Goal: Information Seeking & Learning: Learn about a topic

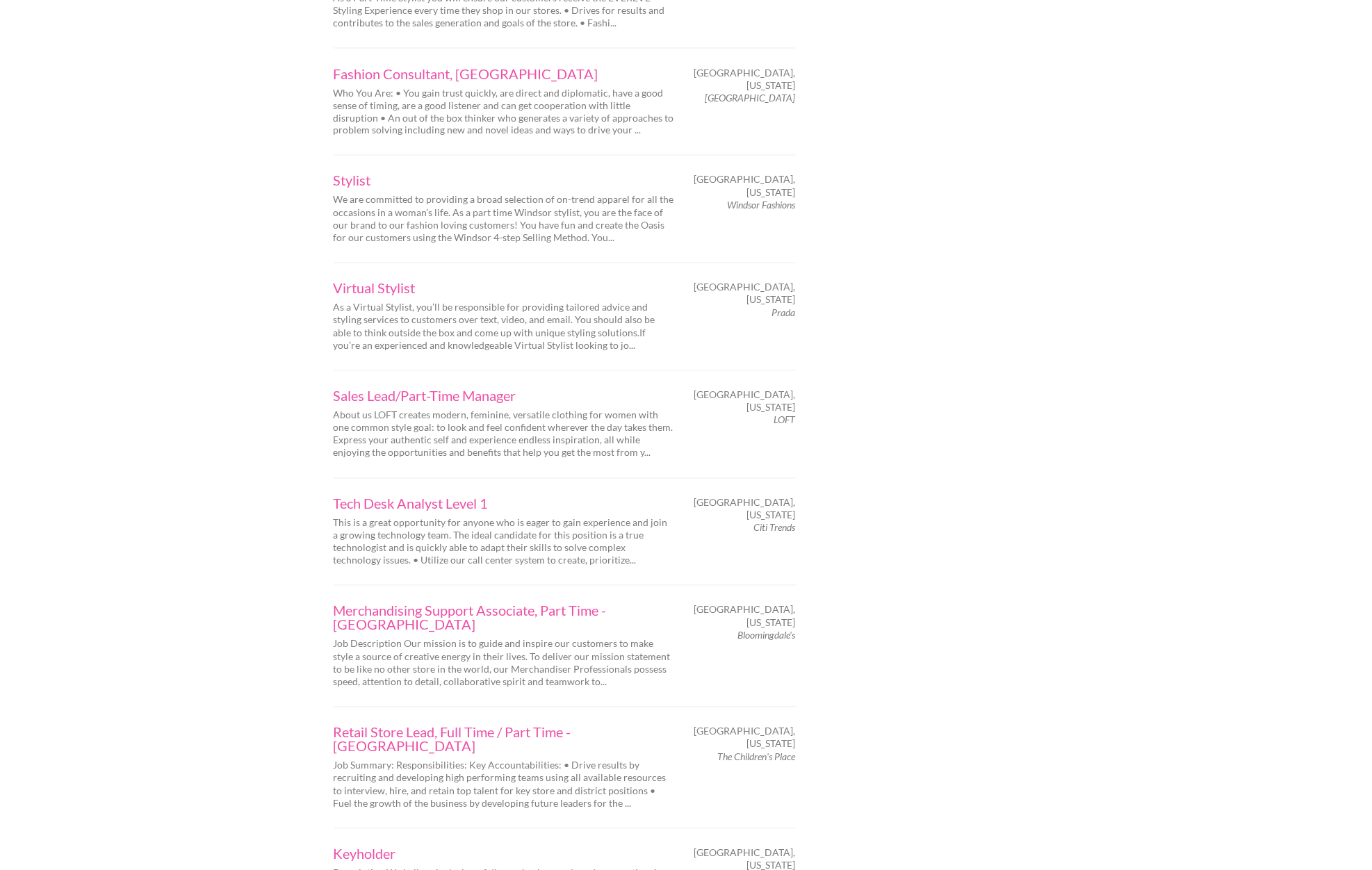
scroll to position [1592, 0]
click at [366, 283] on link "Virtual Stylist" at bounding box center [504, 289] width 340 height 14
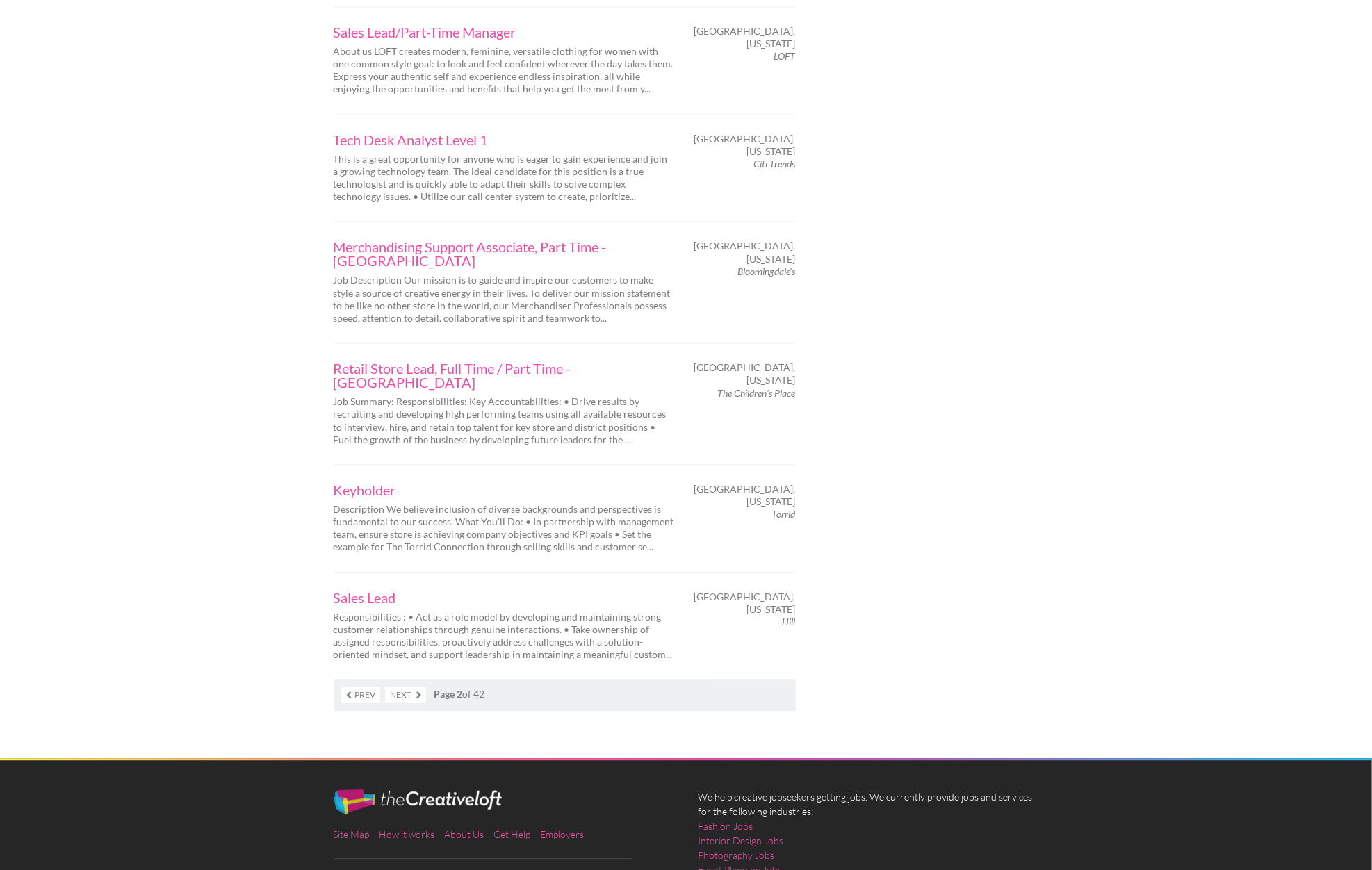
scroll to position [1968, 0]
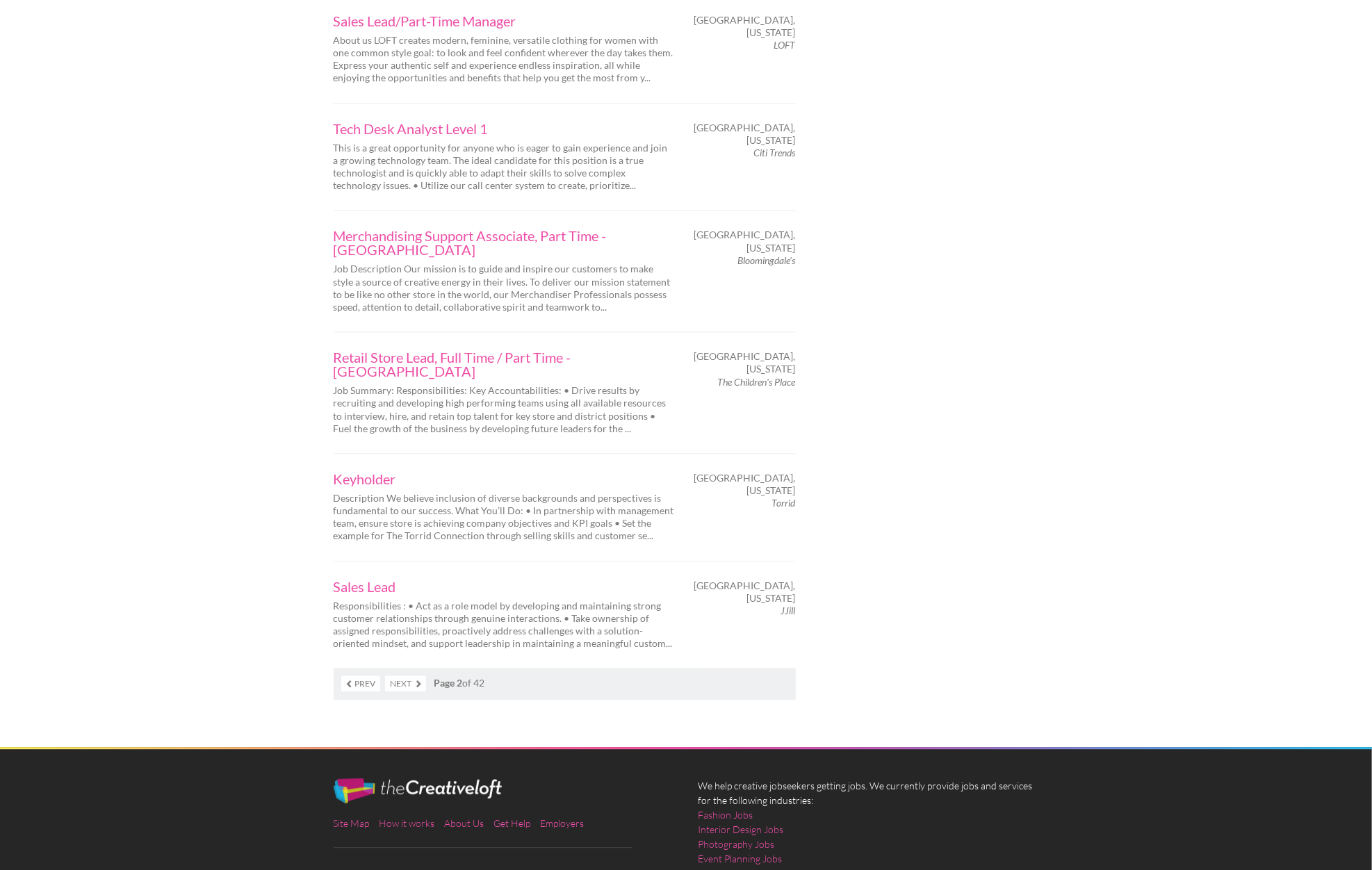
click at [419, 675] on link "Next" at bounding box center [405, 683] width 41 height 16
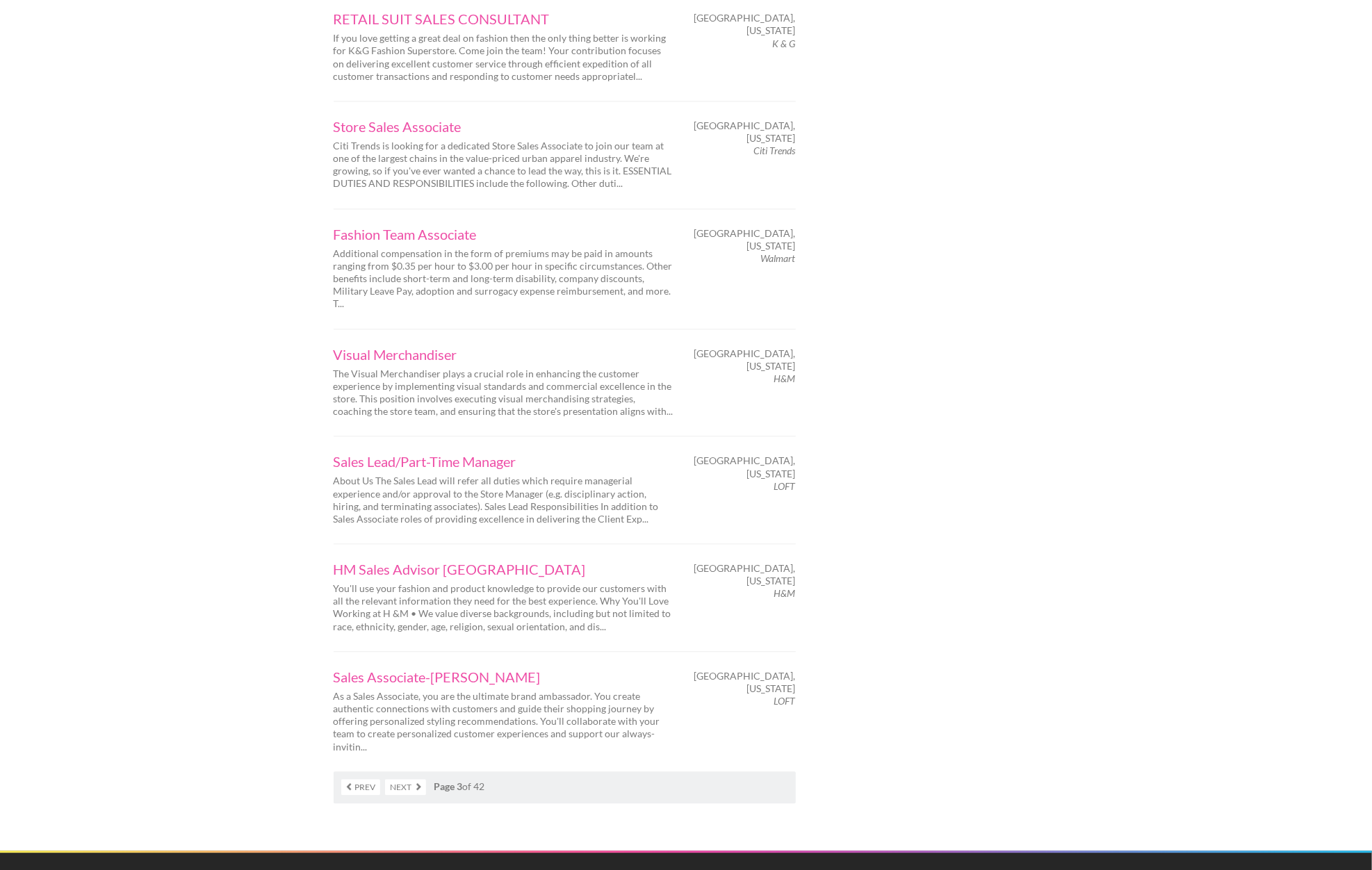
scroll to position [1841, 0]
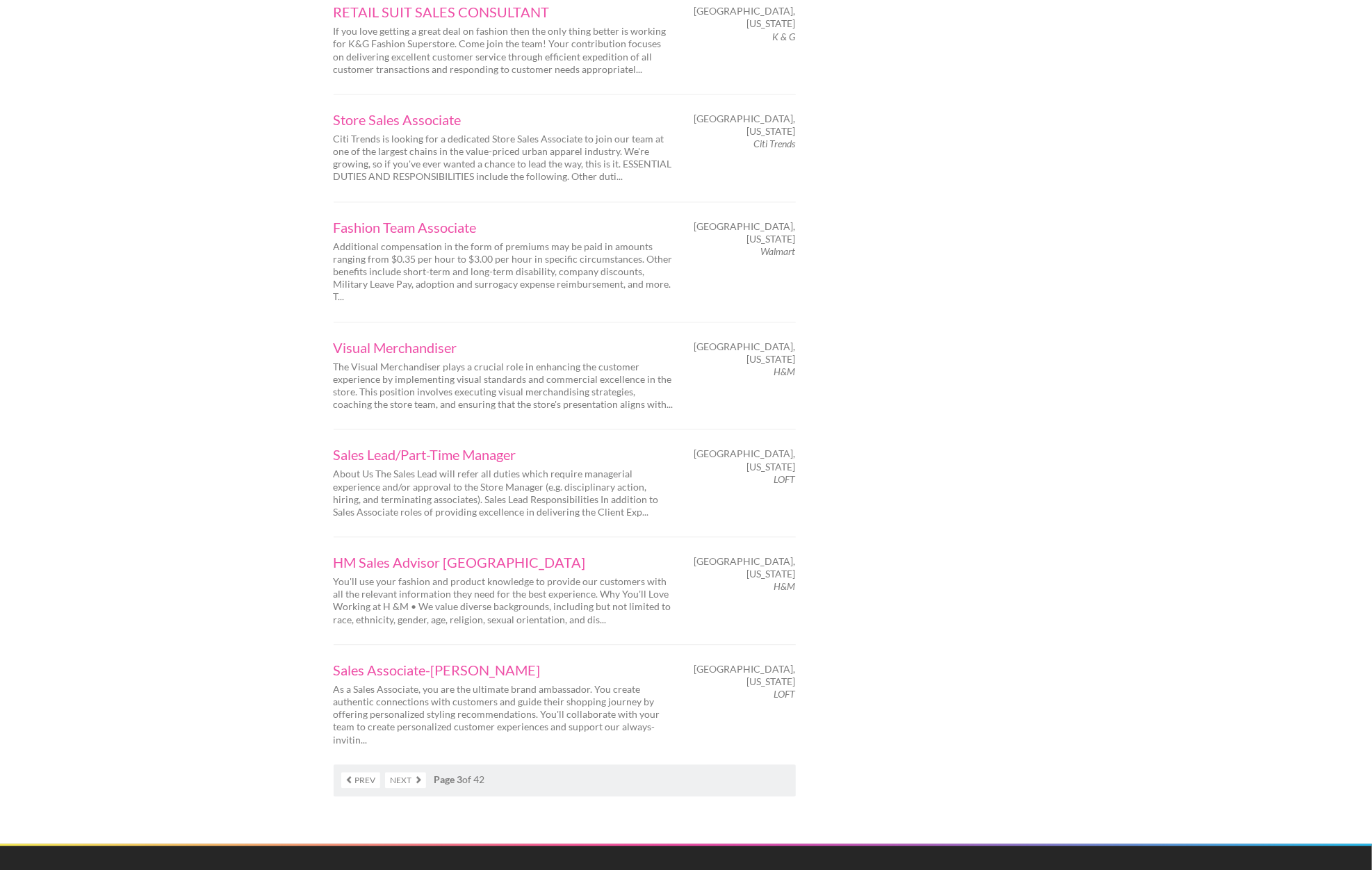
click at [422, 772] on link "Next" at bounding box center [405, 780] width 41 height 16
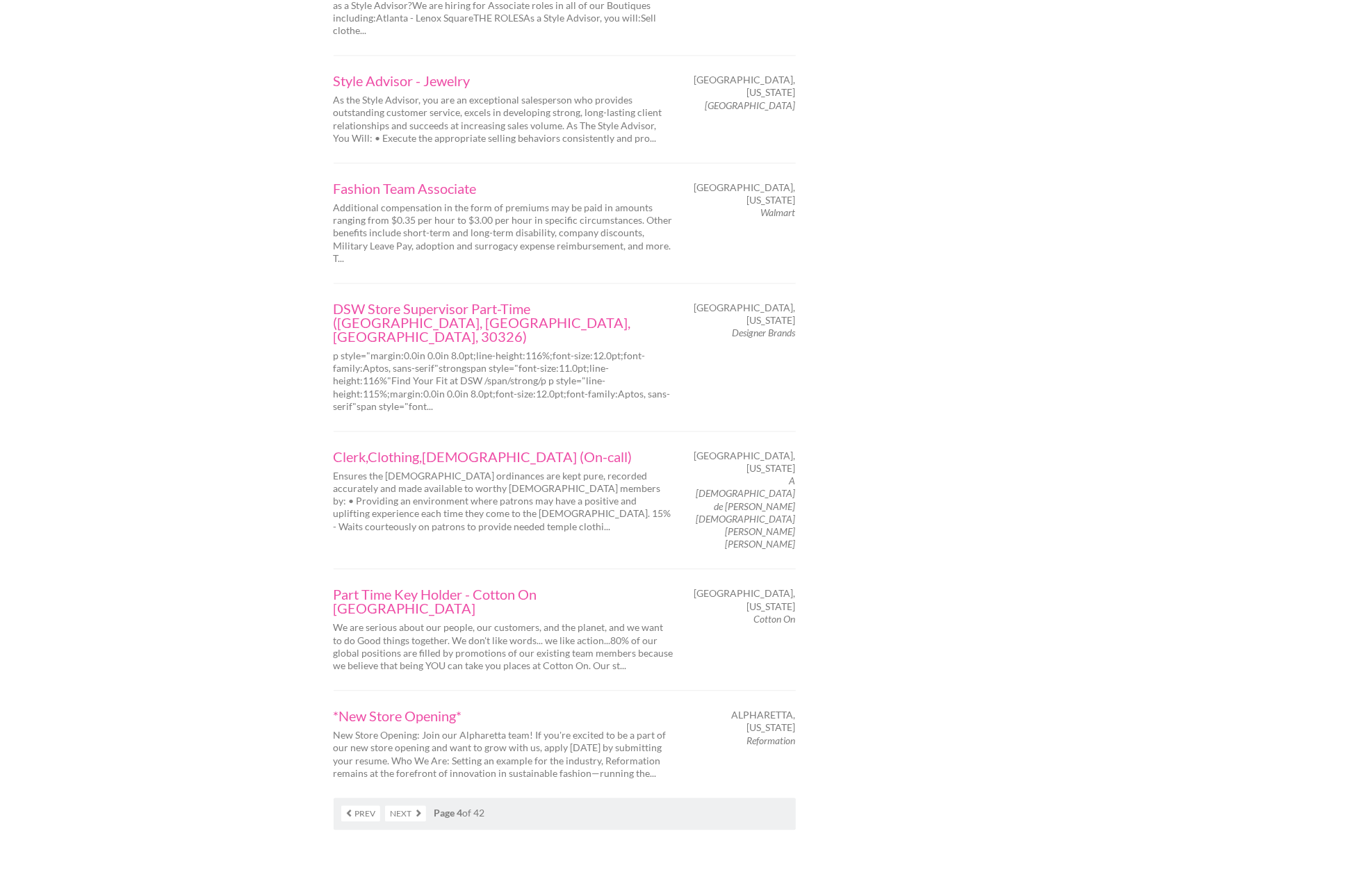
scroll to position [1934, 0]
click at [416, 804] on link "Next" at bounding box center [405, 813] width 41 height 16
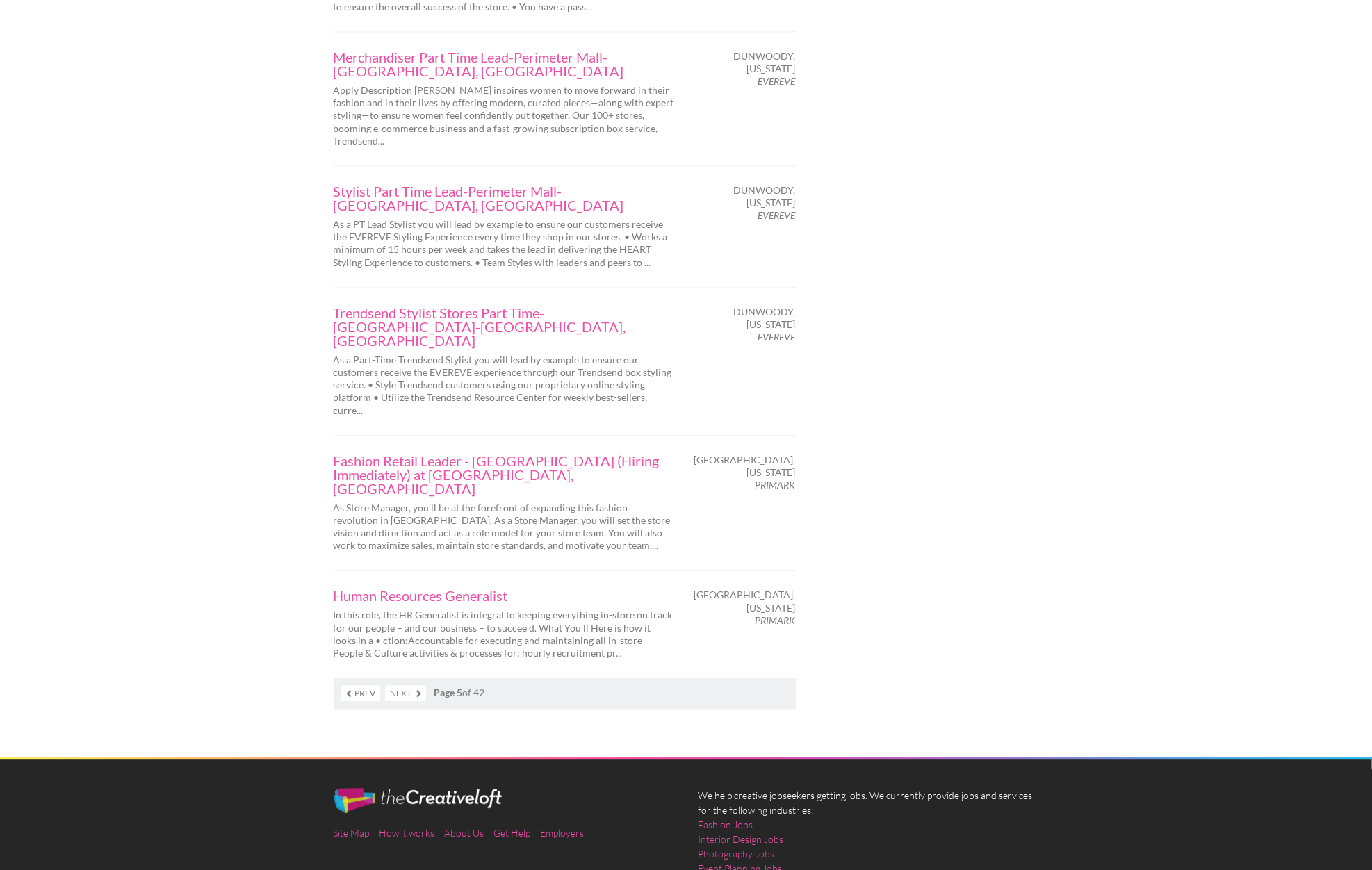
scroll to position [2082, 0]
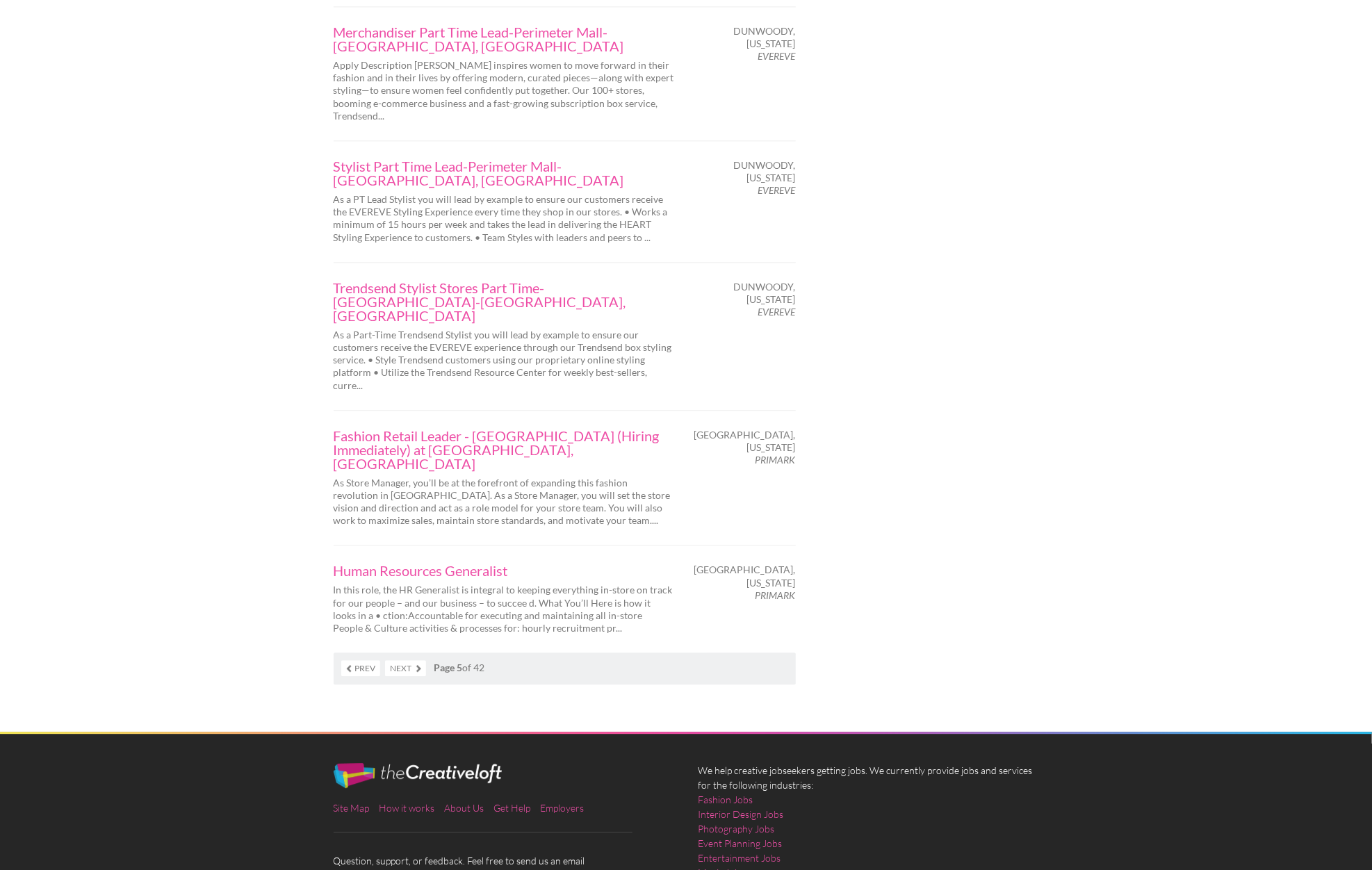
click at [422, 660] on link "Next" at bounding box center [405, 668] width 41 height 16
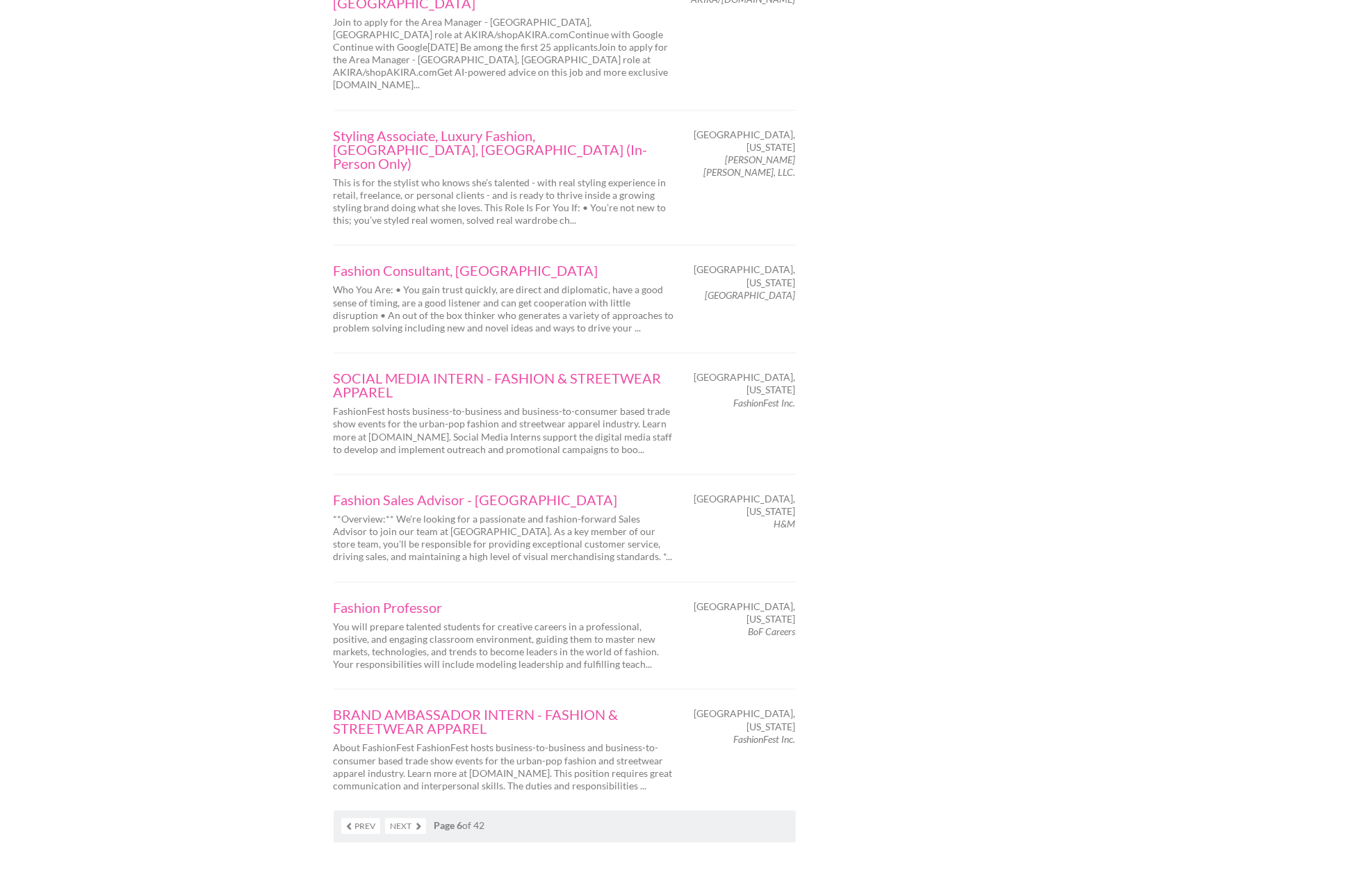
scroll to position [1943, 0]
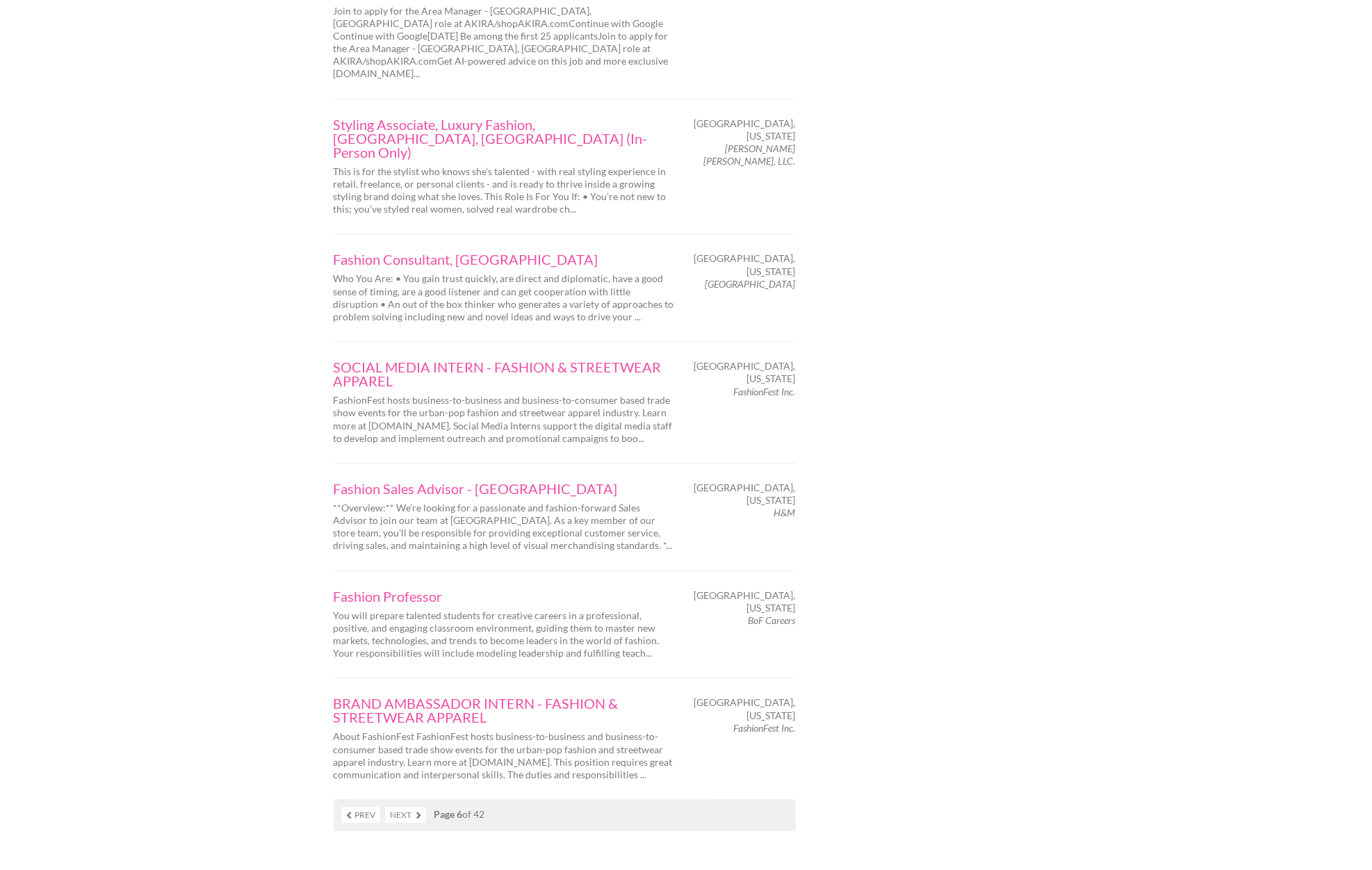
click at [419, 807] on link "Next" at bounding box center [405, 815] width 41 height 16
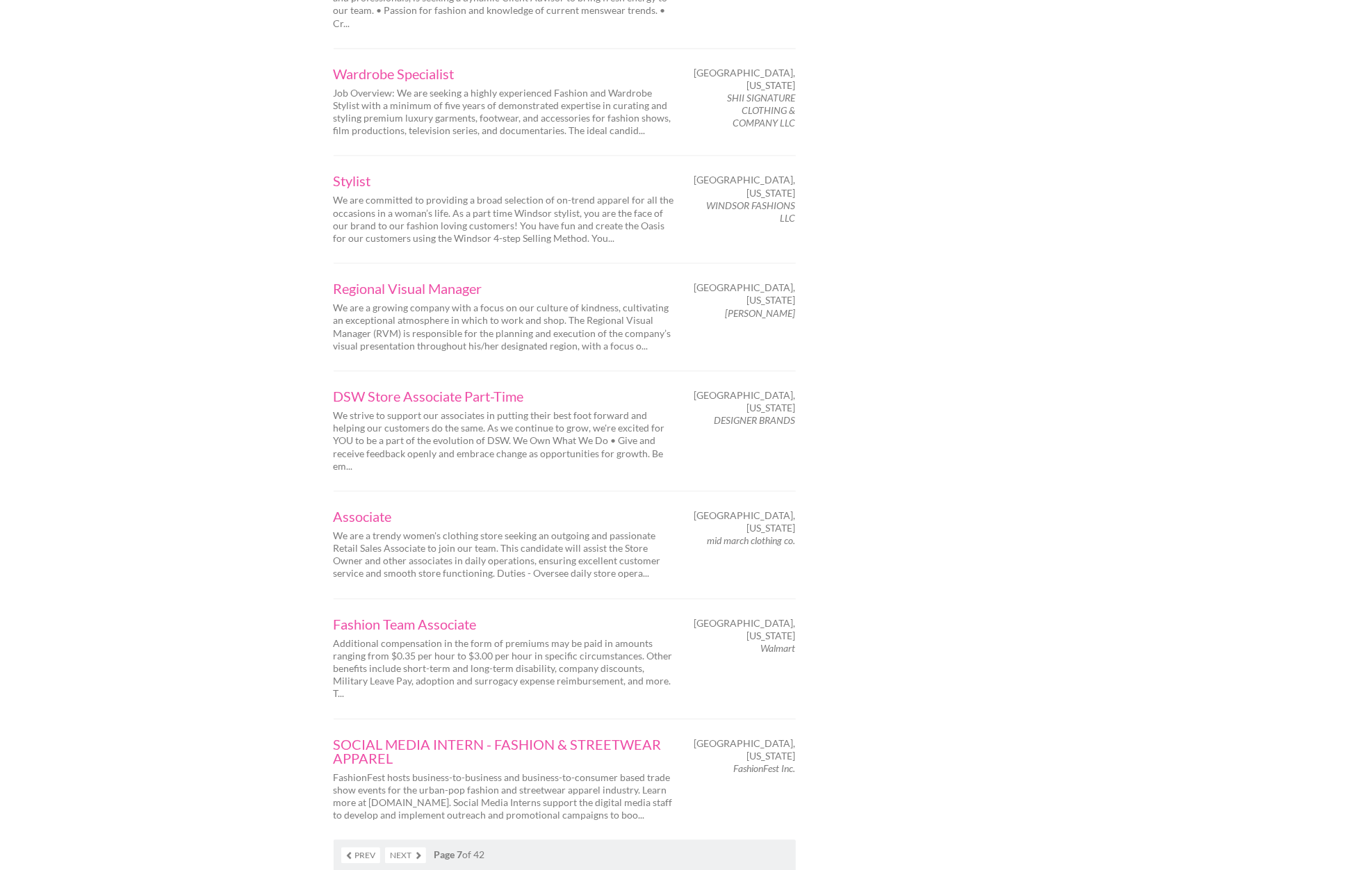
scroll to position [1854, 0]
click at [420, 846] on link "Next" at bounding box center [405, 855] width 41 height 16
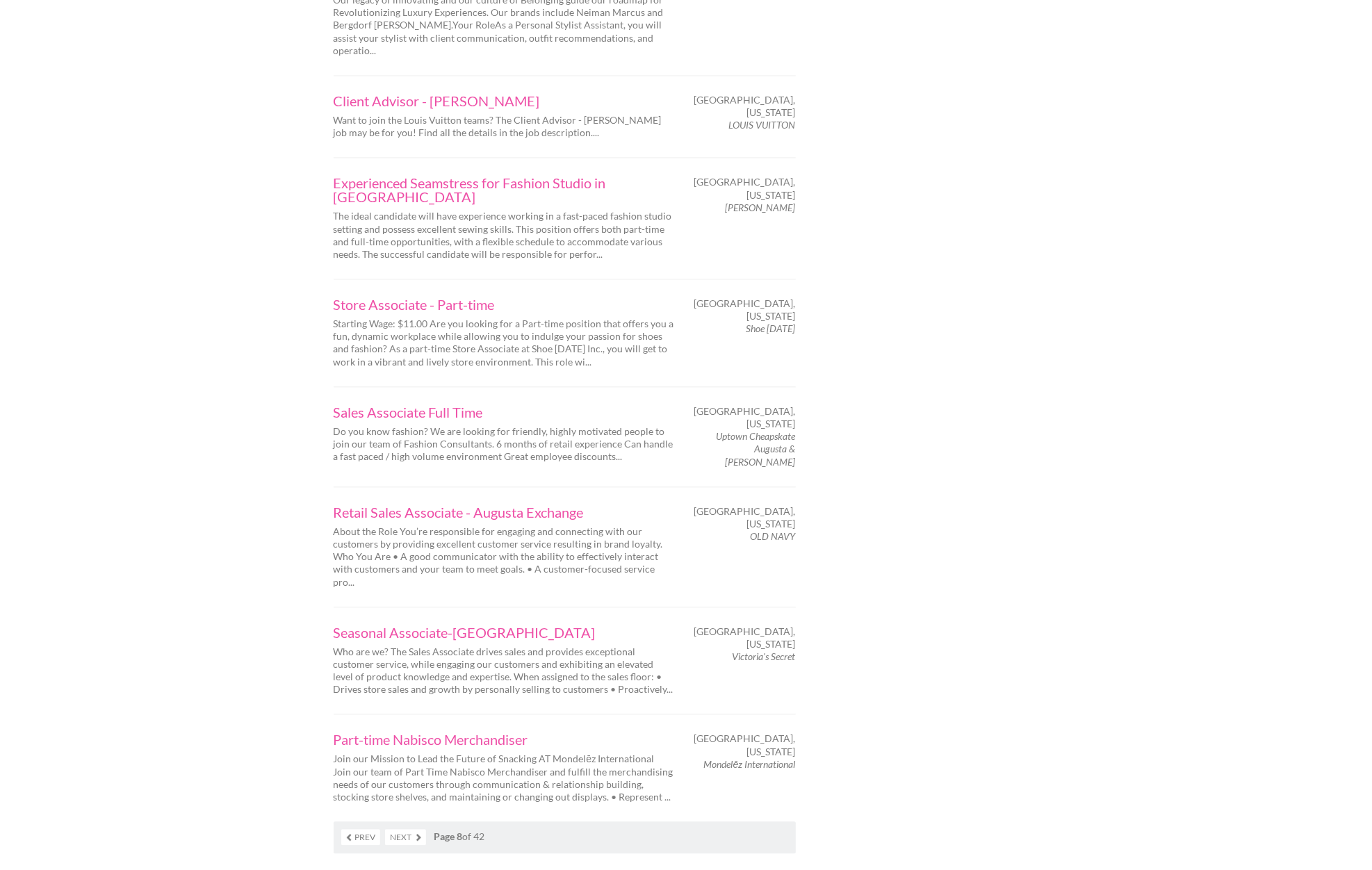
scroll to position [1769, 0]
click at [421, 827] on link "Next" at bounding box center [405, 835] width 41 height 16
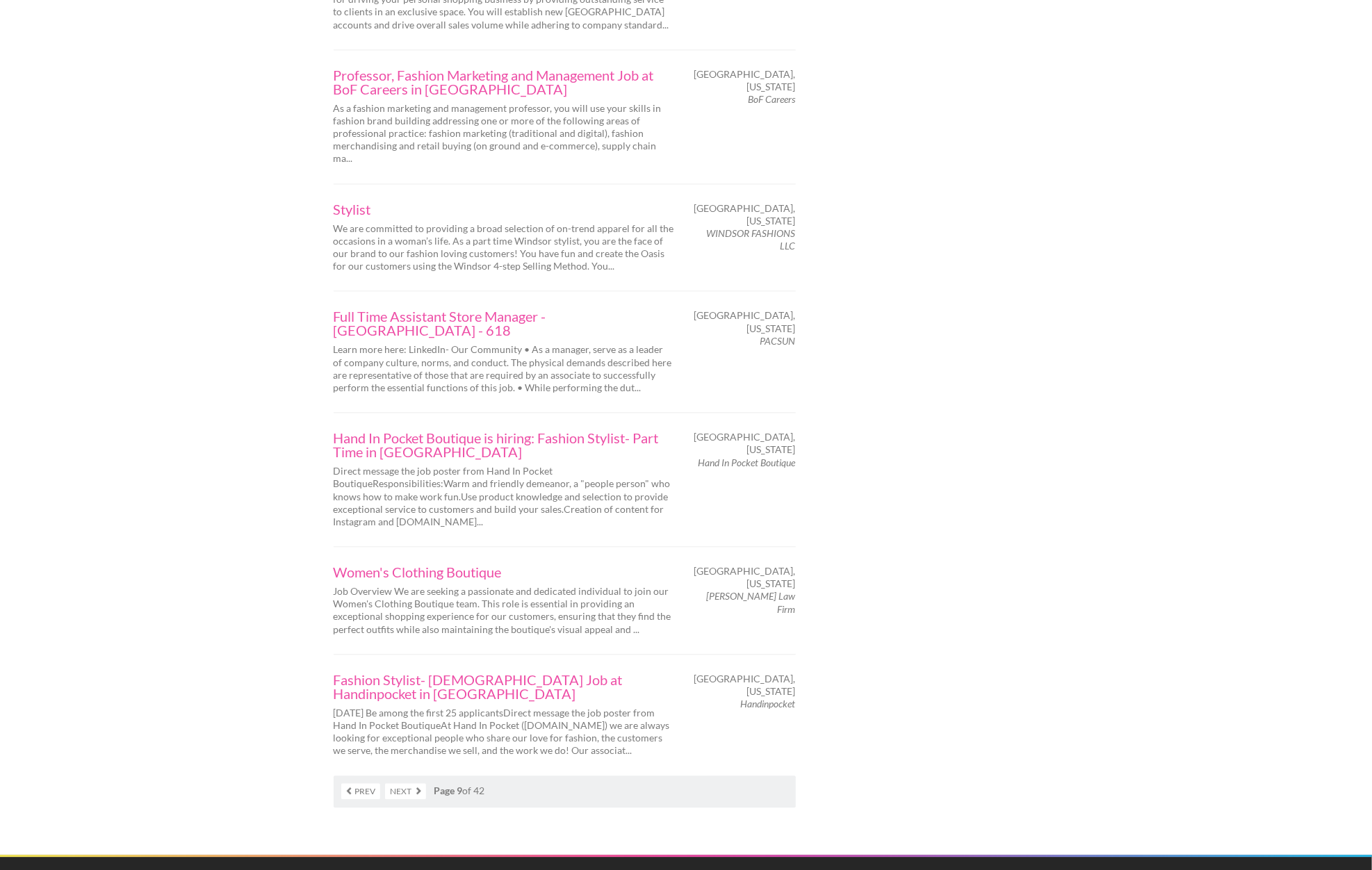
scroll to position [1875, 0]
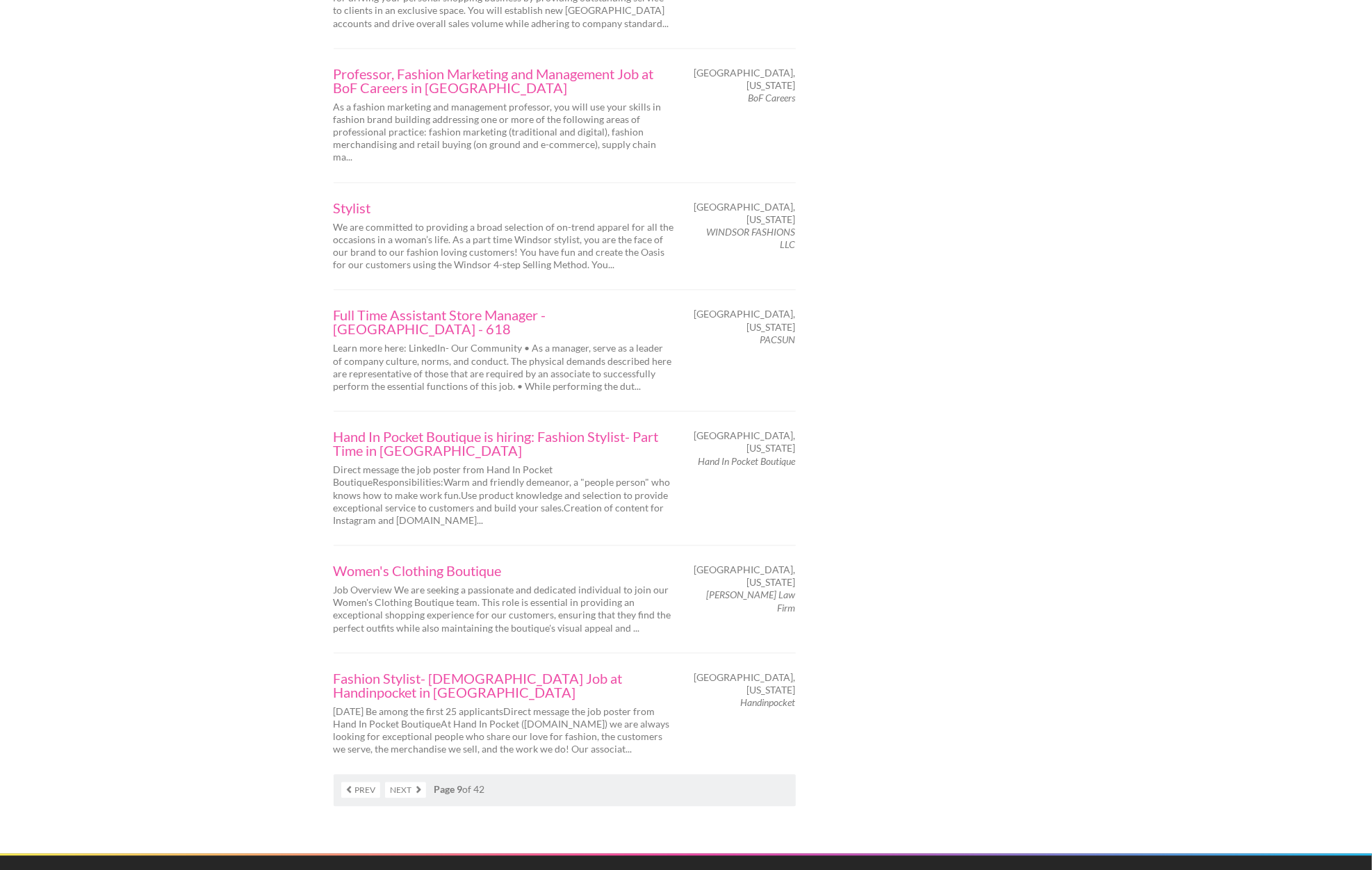
click at [417, 782] on link "Next" at bounding box center [405, 790] width 41 height 16
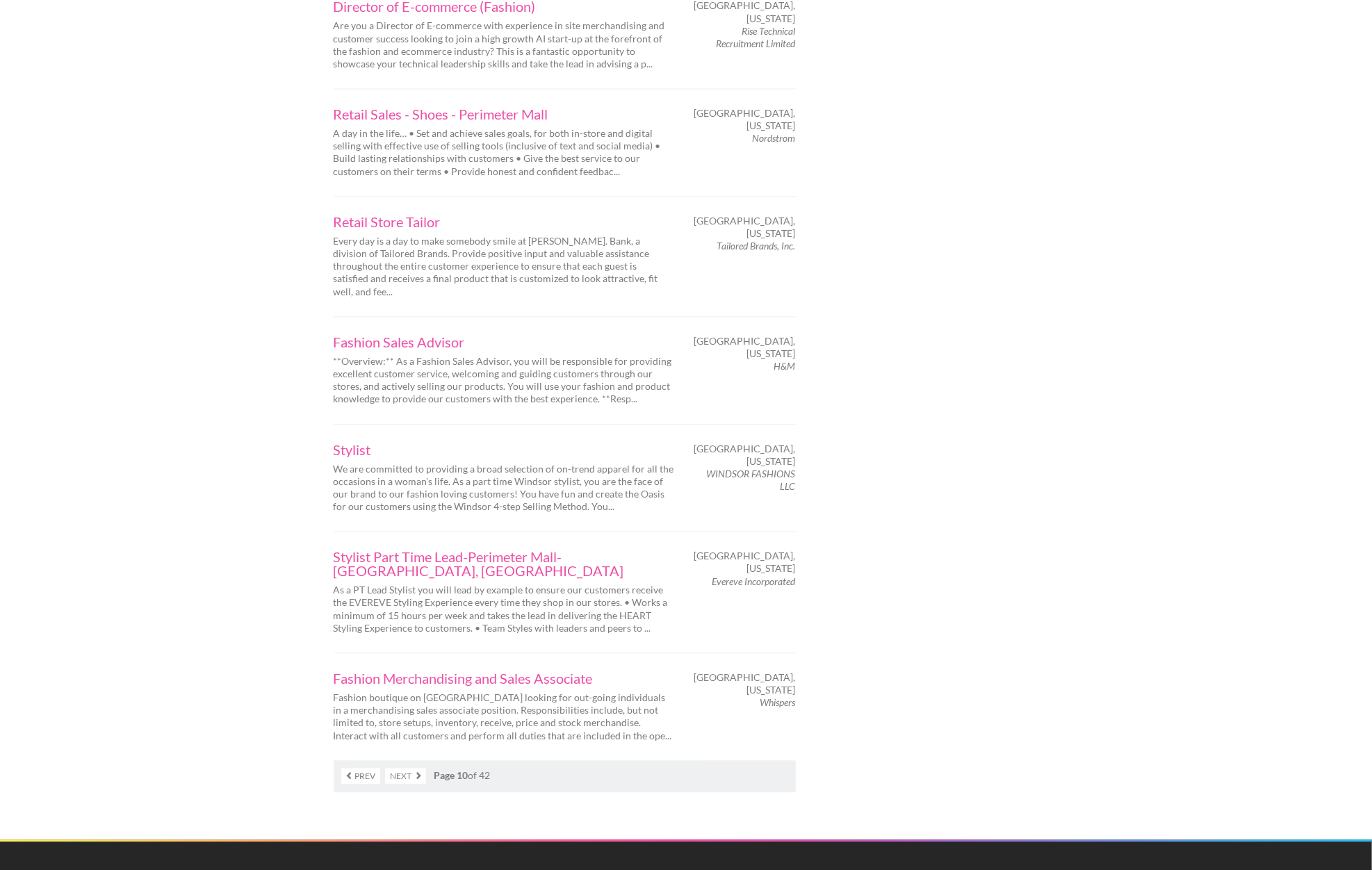
scroll to position [1921, 0]
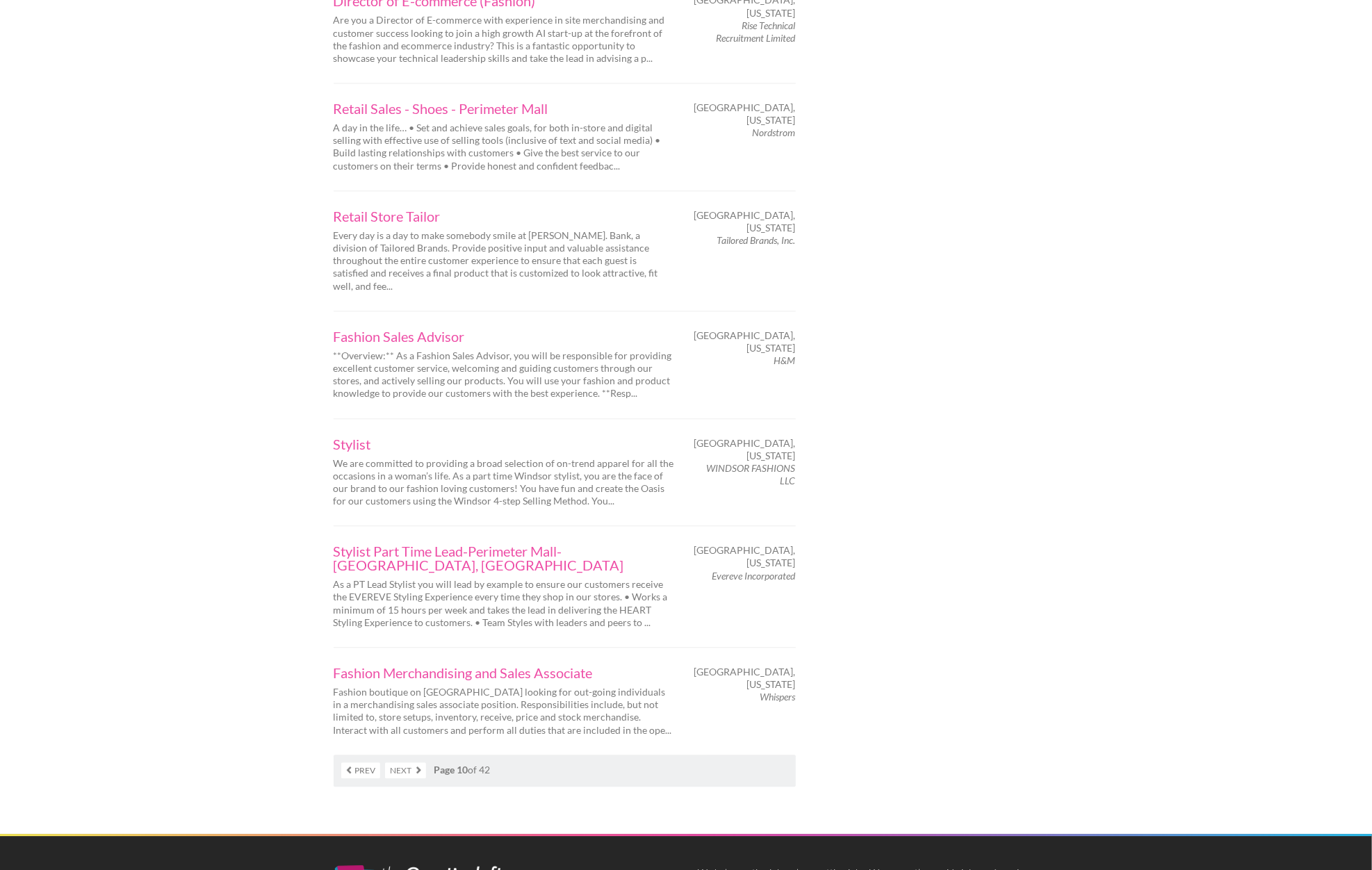
click at [419, 763] on link "Next" at bounding box center [405, 771] width 41 height 16
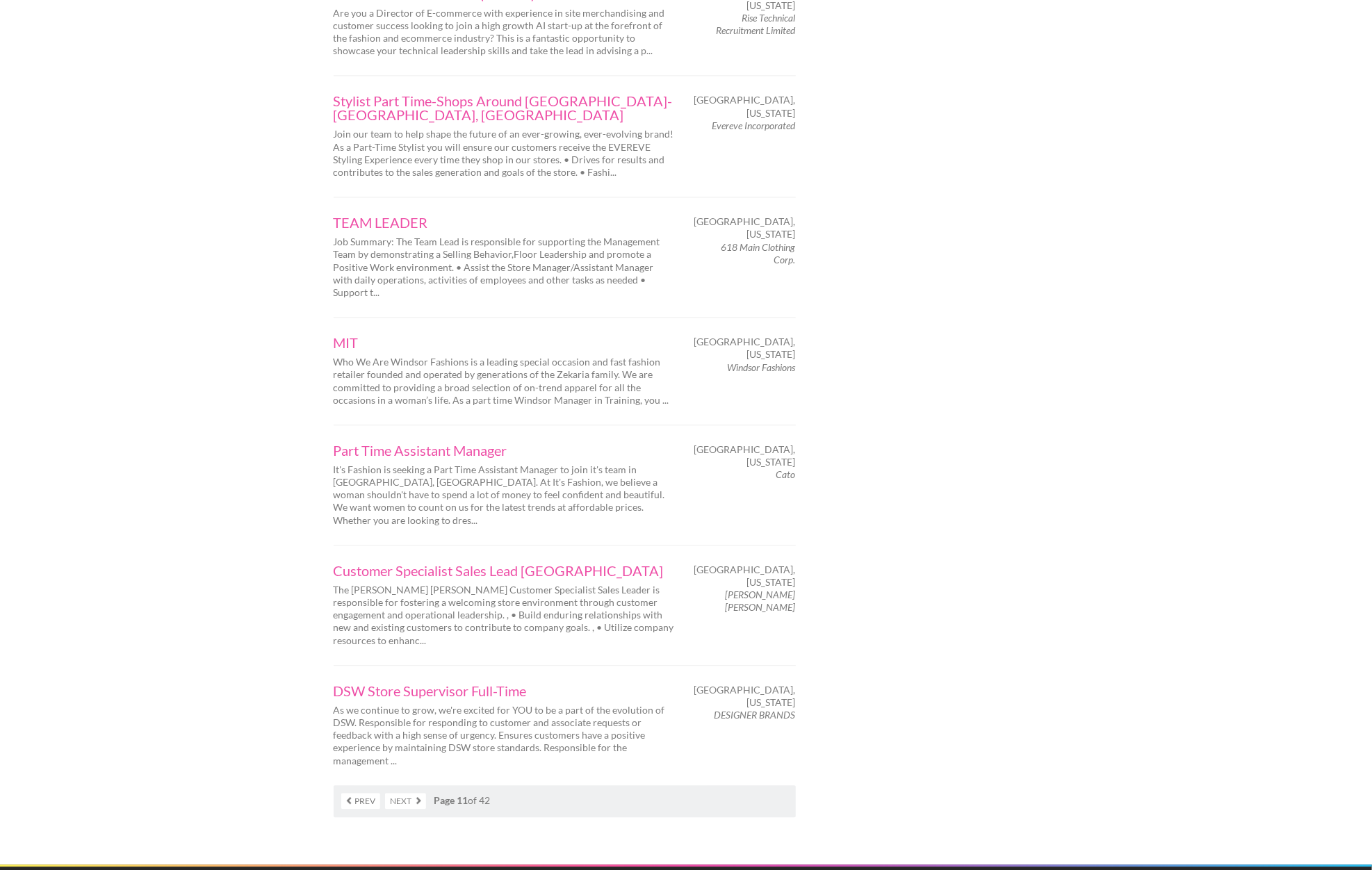
scroll to position [1898, 0]
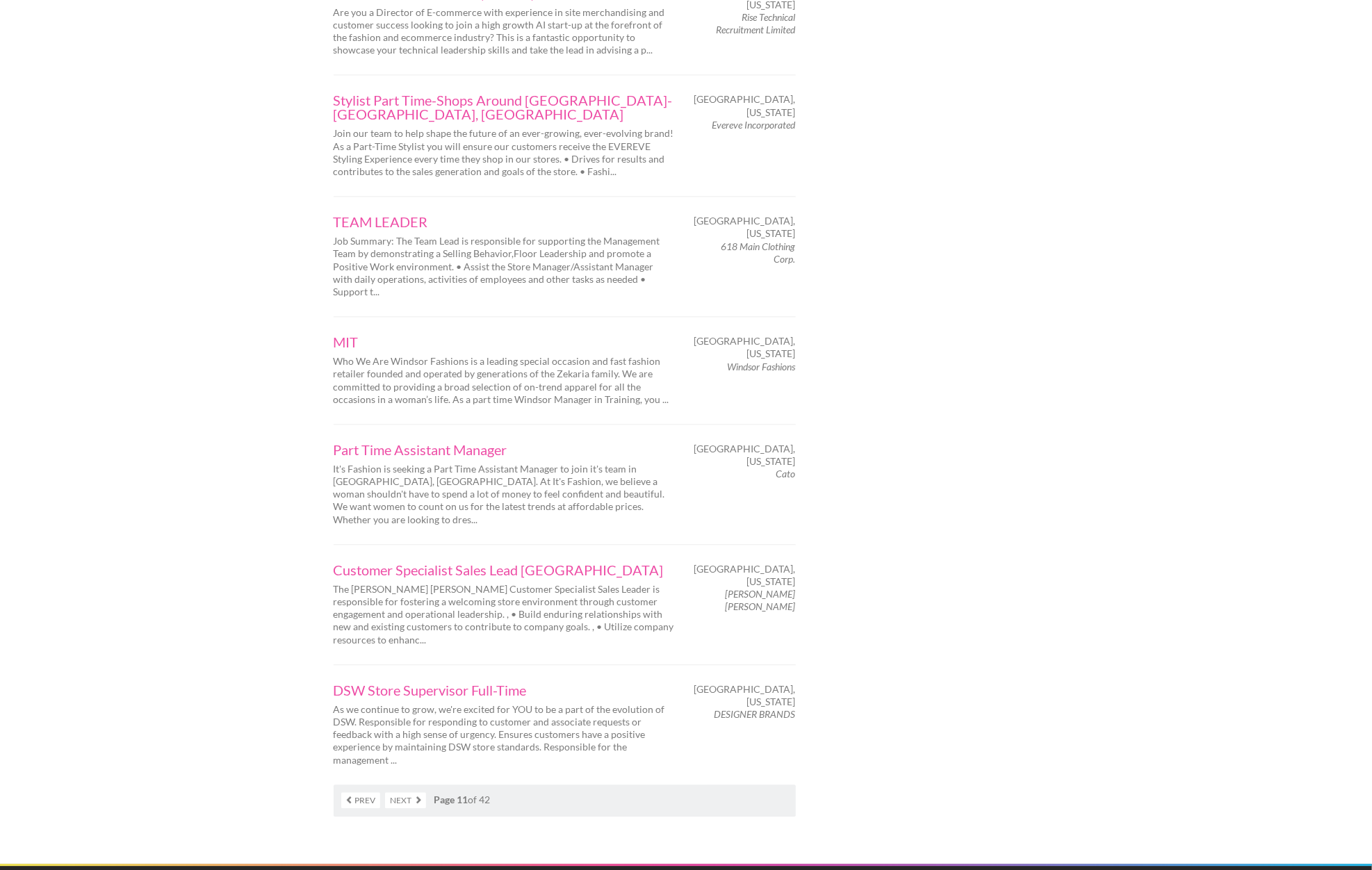
click at [423, 792] on link "Next" at bounding box center [405, 800] width 41 height 16
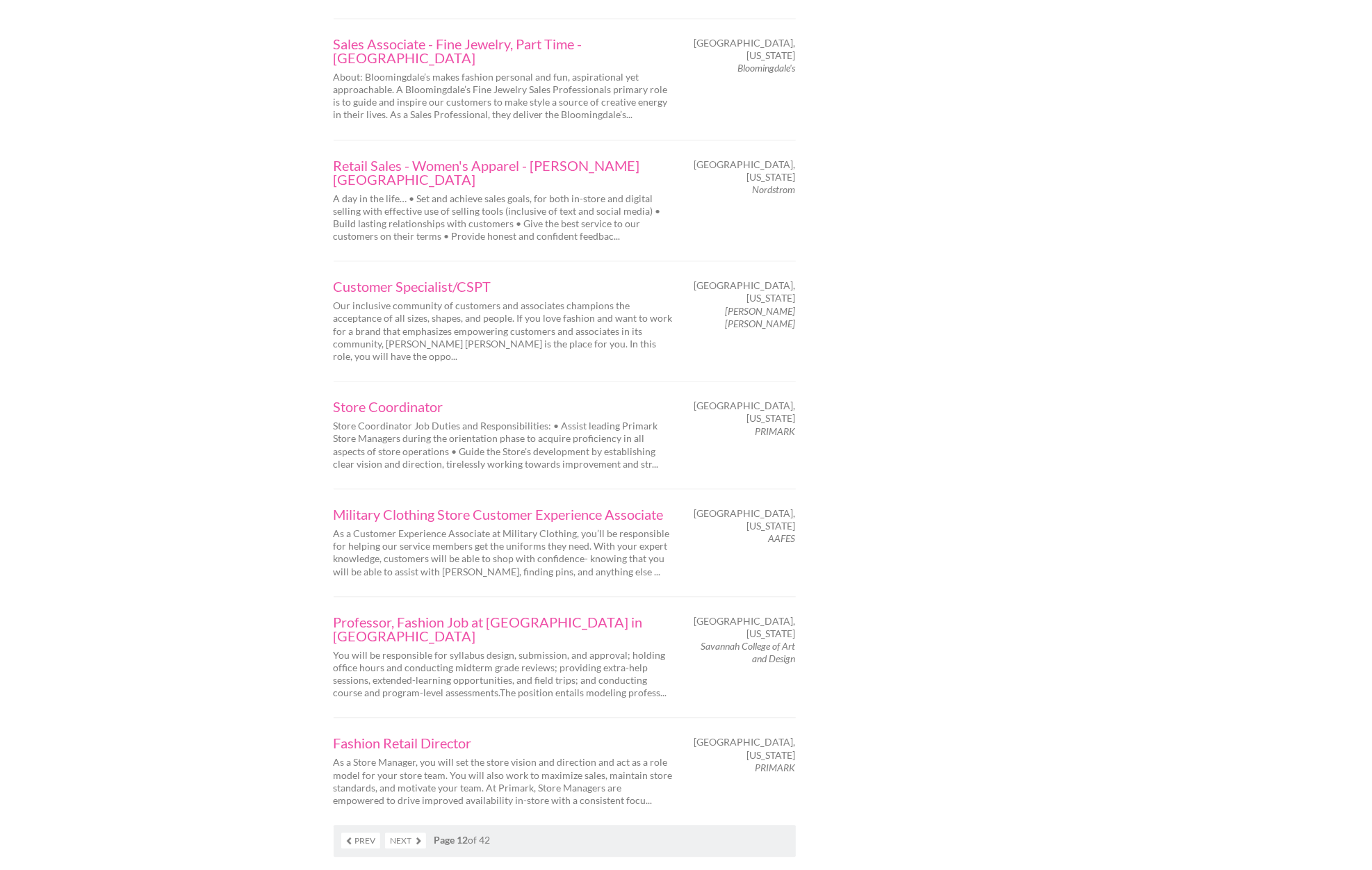
scroll to position [1854, 0]
click at [416, 833] on link "Next" at bounding box center [405, 841] width 41 height 16
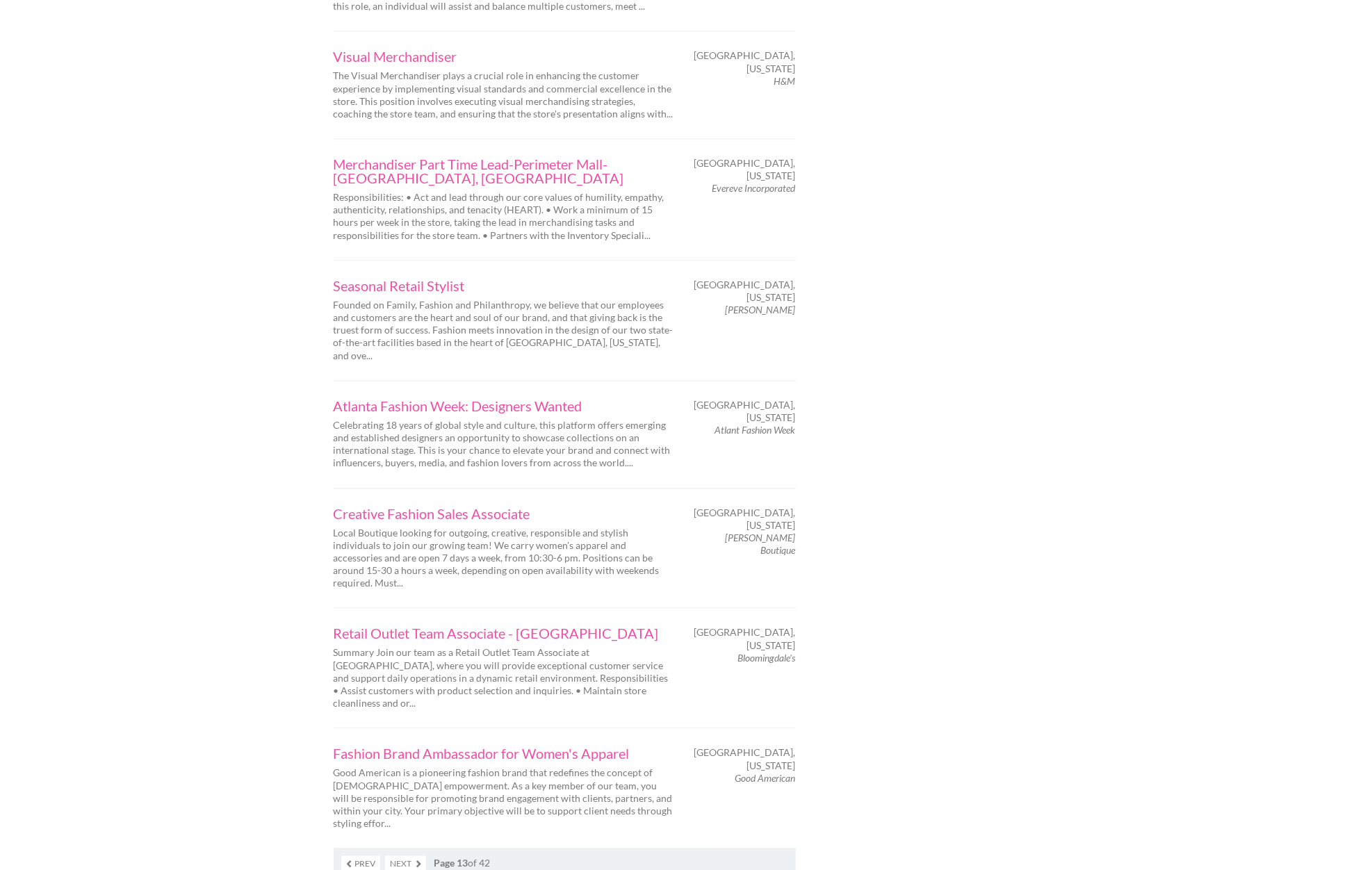
scroll to position [1811, 0]
click at [421, 854] on link "Next" at bounding box center [405, 862] width 41 height 16
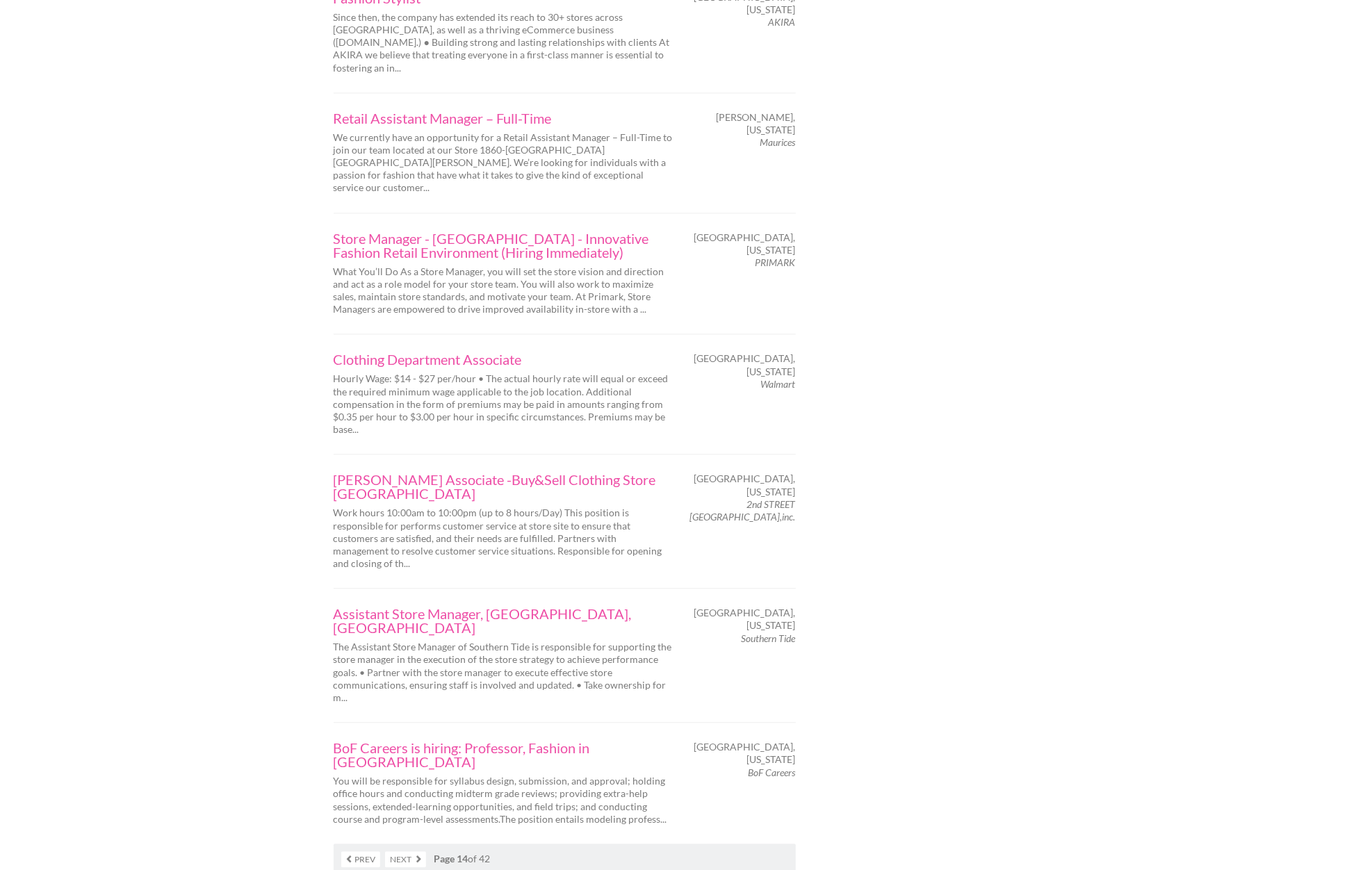
scroll to position [1912, 0]
click at [417, 853] on link "Next" at bounding box center [405, 861] width 41 height 16
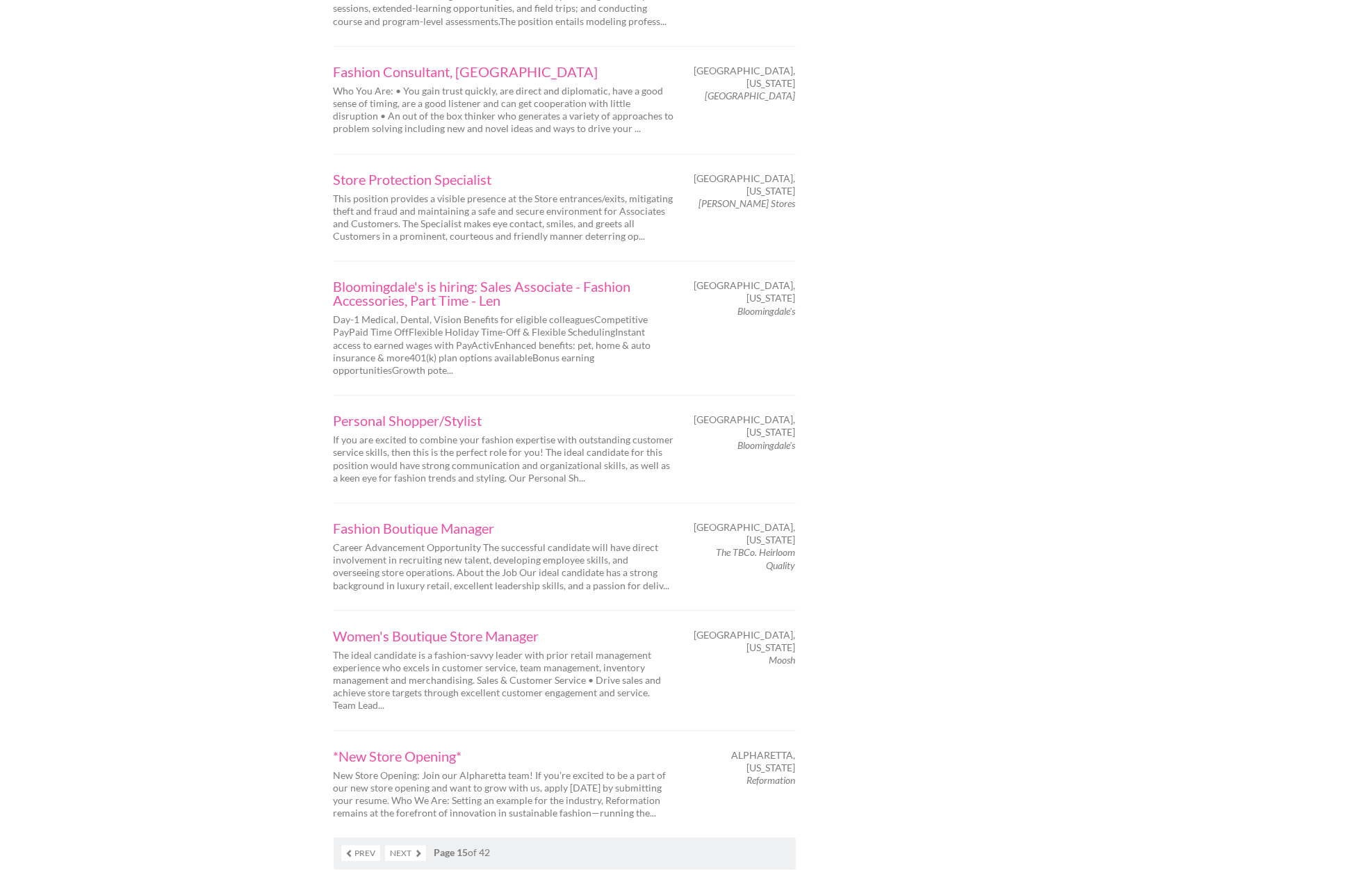
scroll to position [1787, 0]
click at [419, 842] on link "Next" at bounding box center [405, 850] width 41 height 16
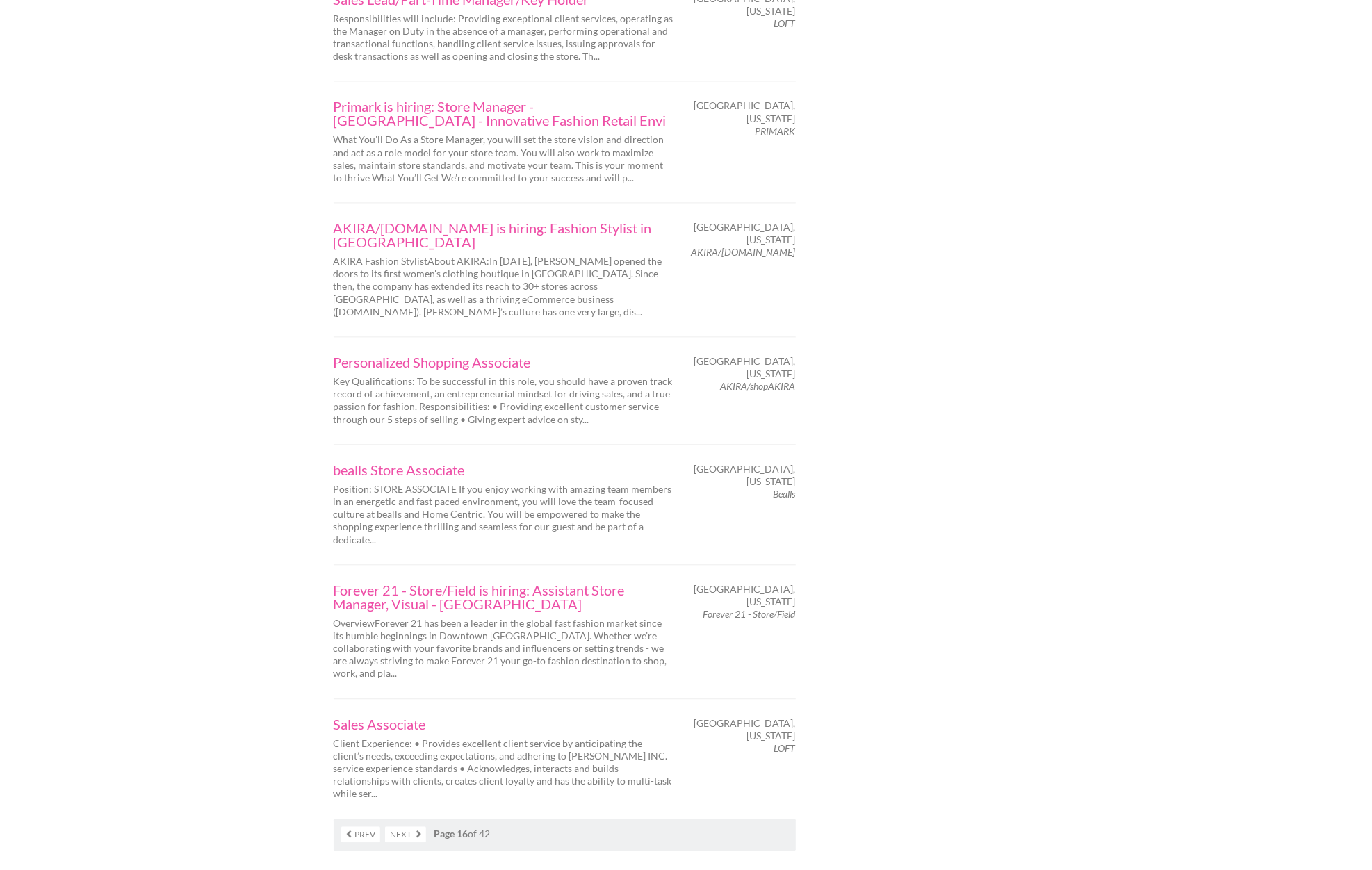
scroll to position [1887, 0]
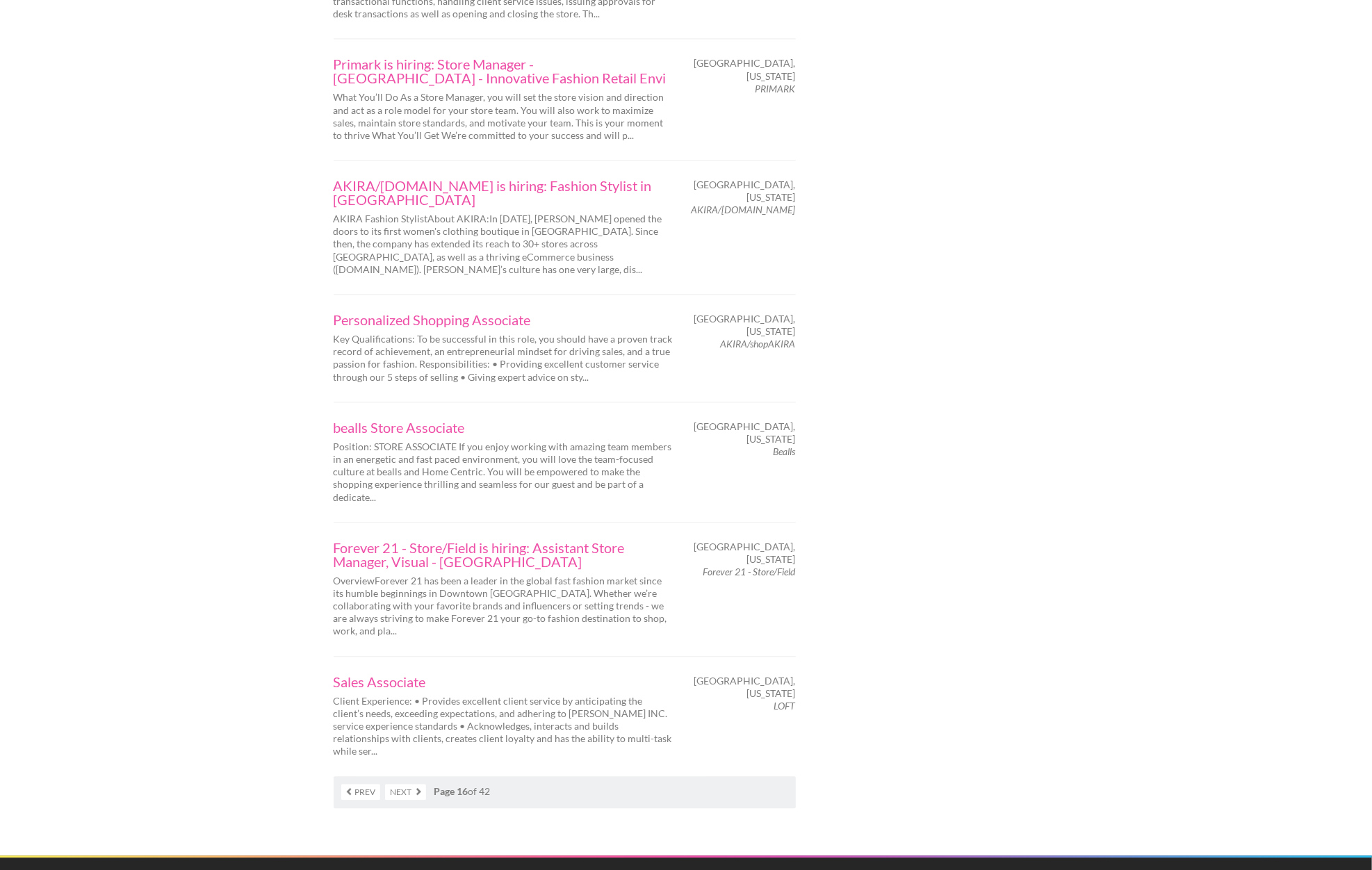
click at [420, 784] on link "Next" at bounding box center [405, 792] width 41 height 16
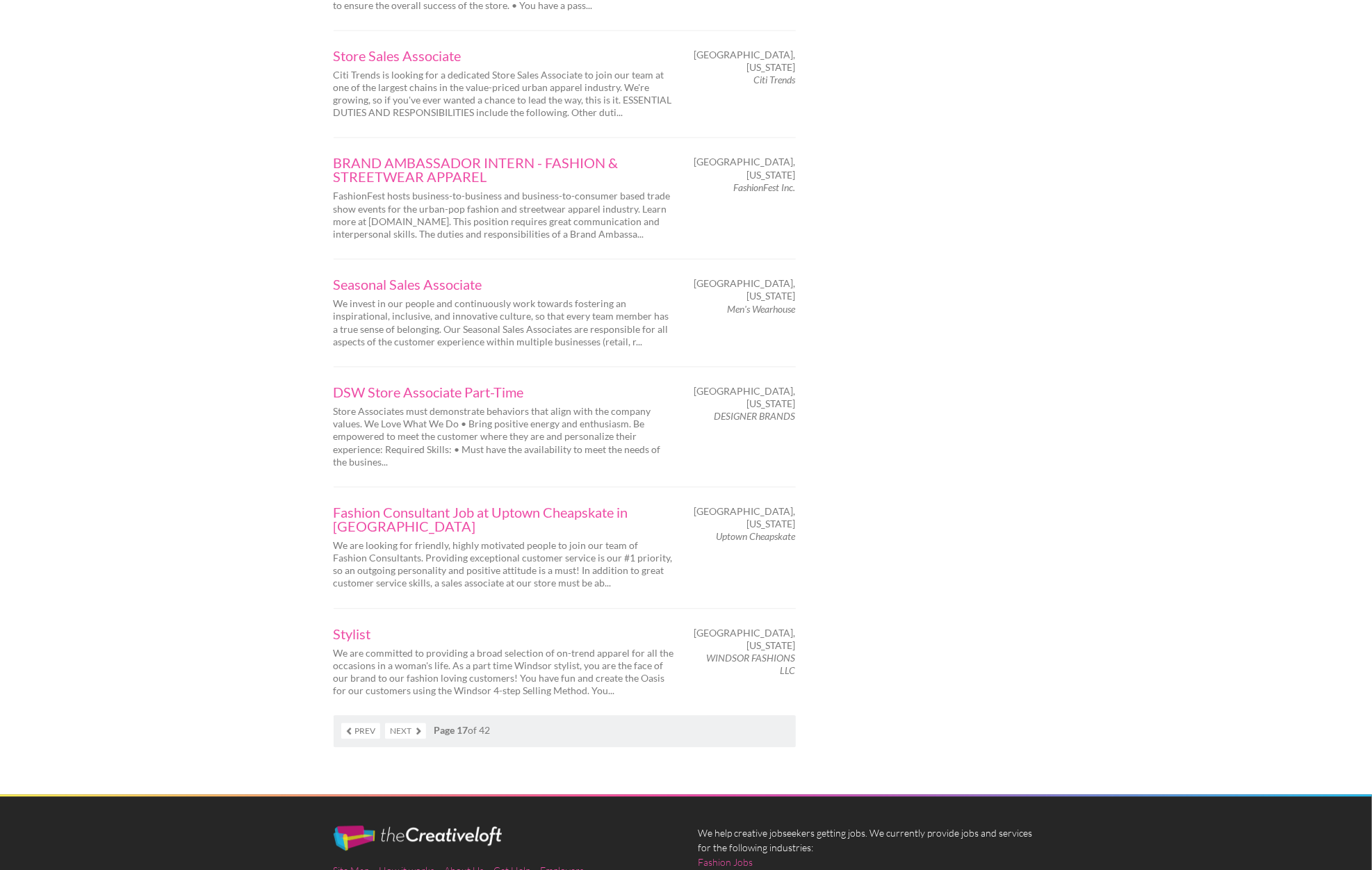
scroll to position [1912, 0]
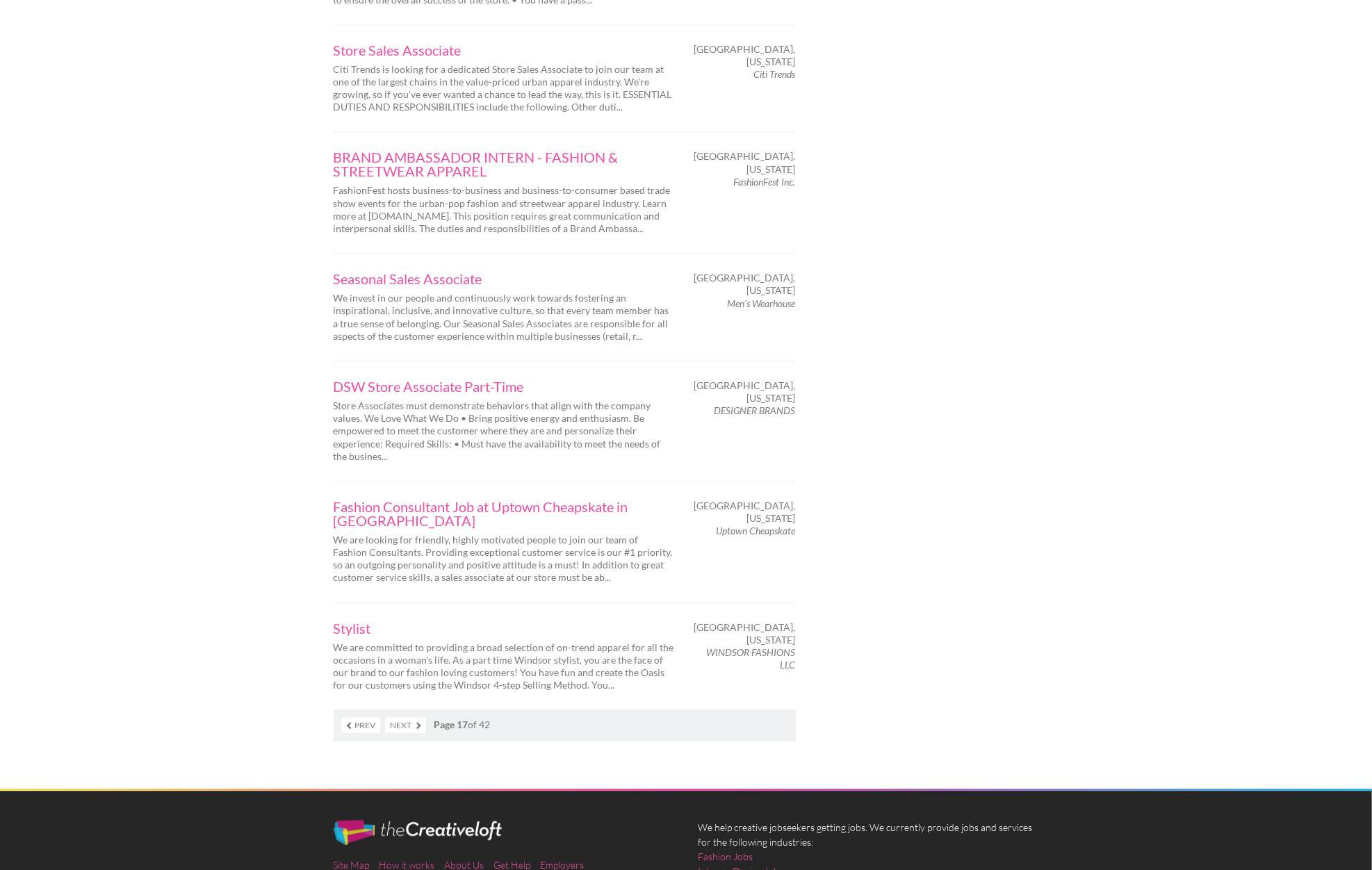
click at [422, 717] on link "Next" at bounding box center [405, 725] width 41 height 16
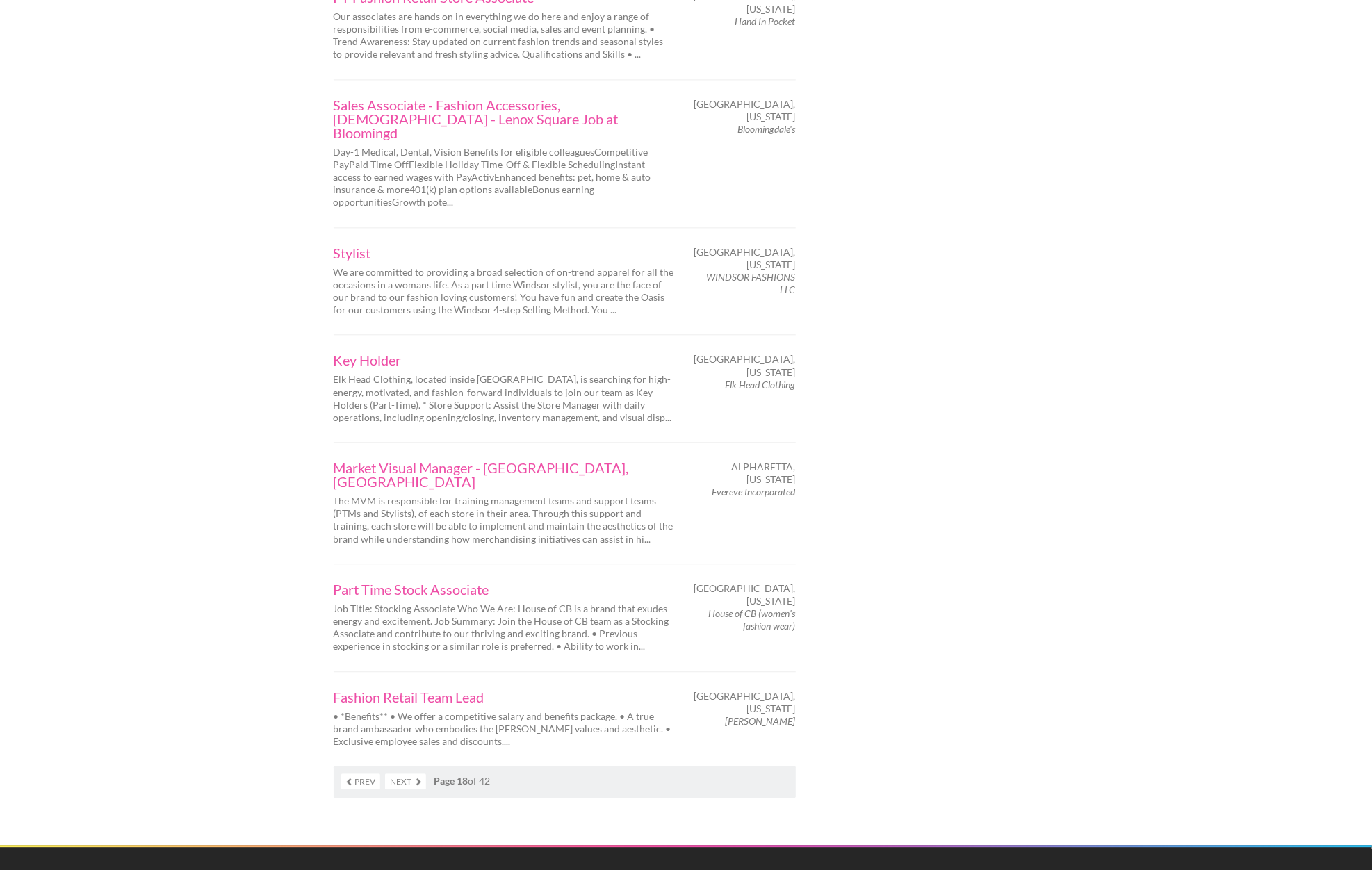
scroll to position [1988, 0]
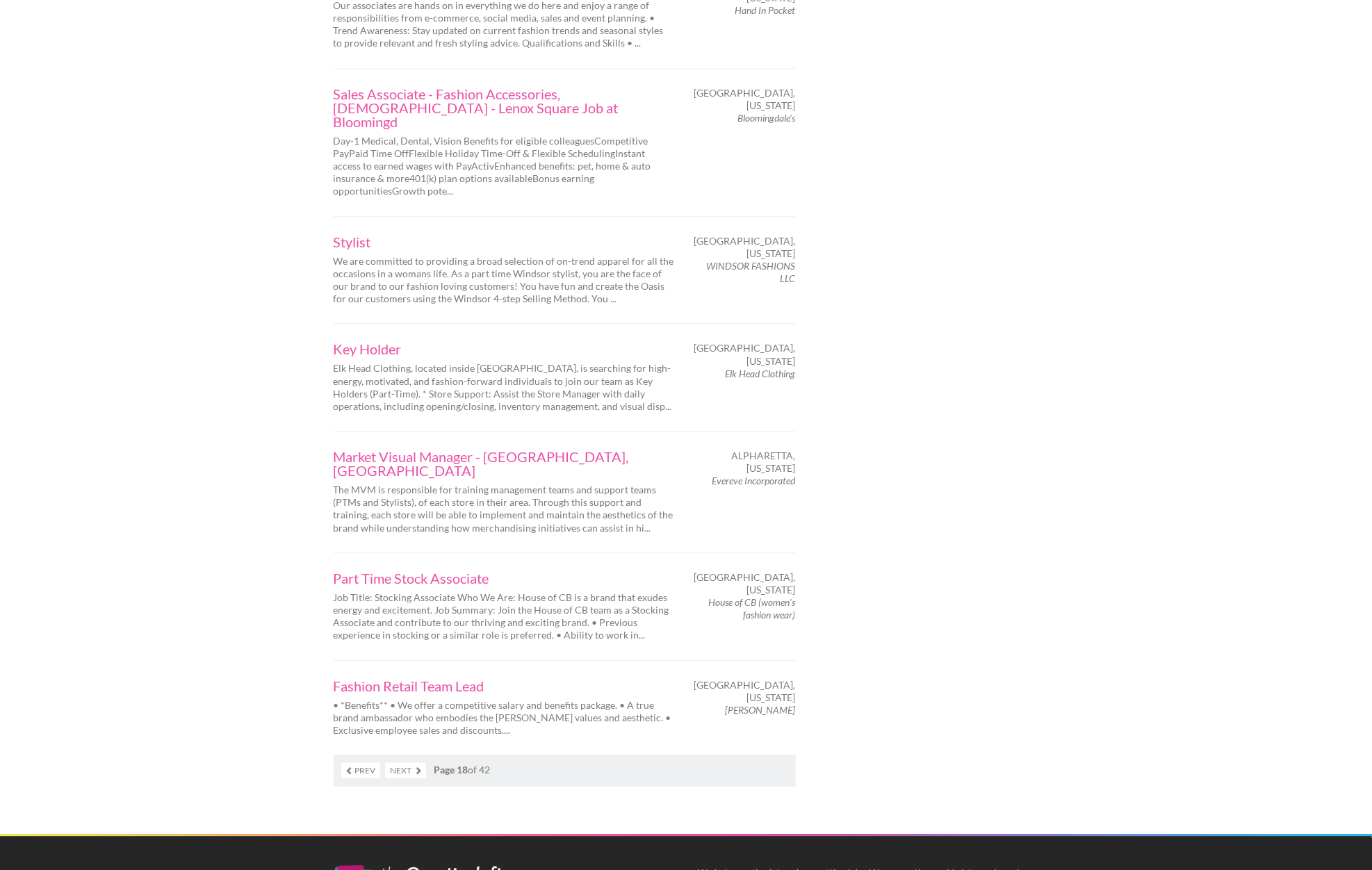
click at [416, 763] on link "Next" at bounding box center [405, 771] width 41 height 16
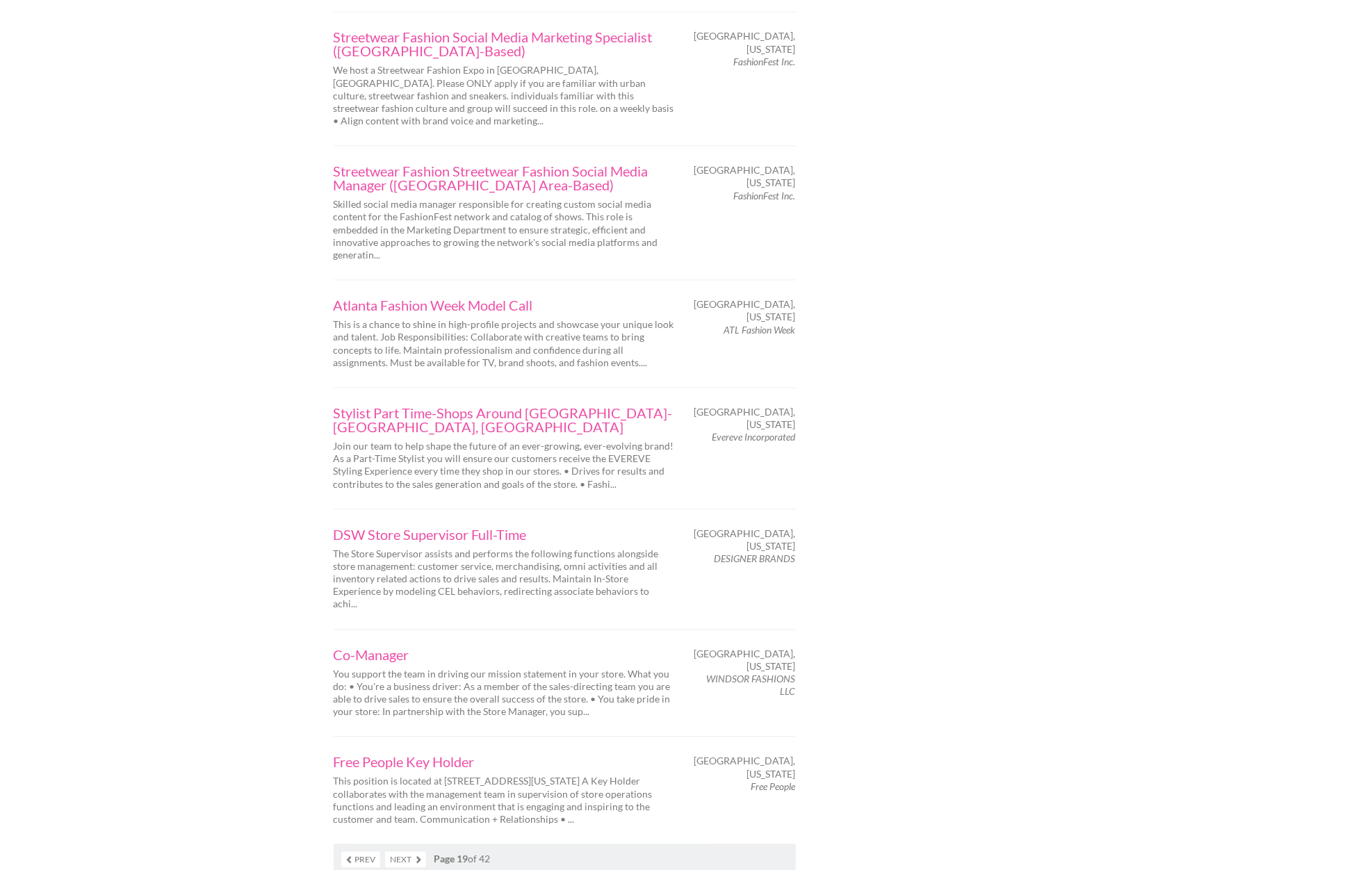
scroll to position [2070, 0]
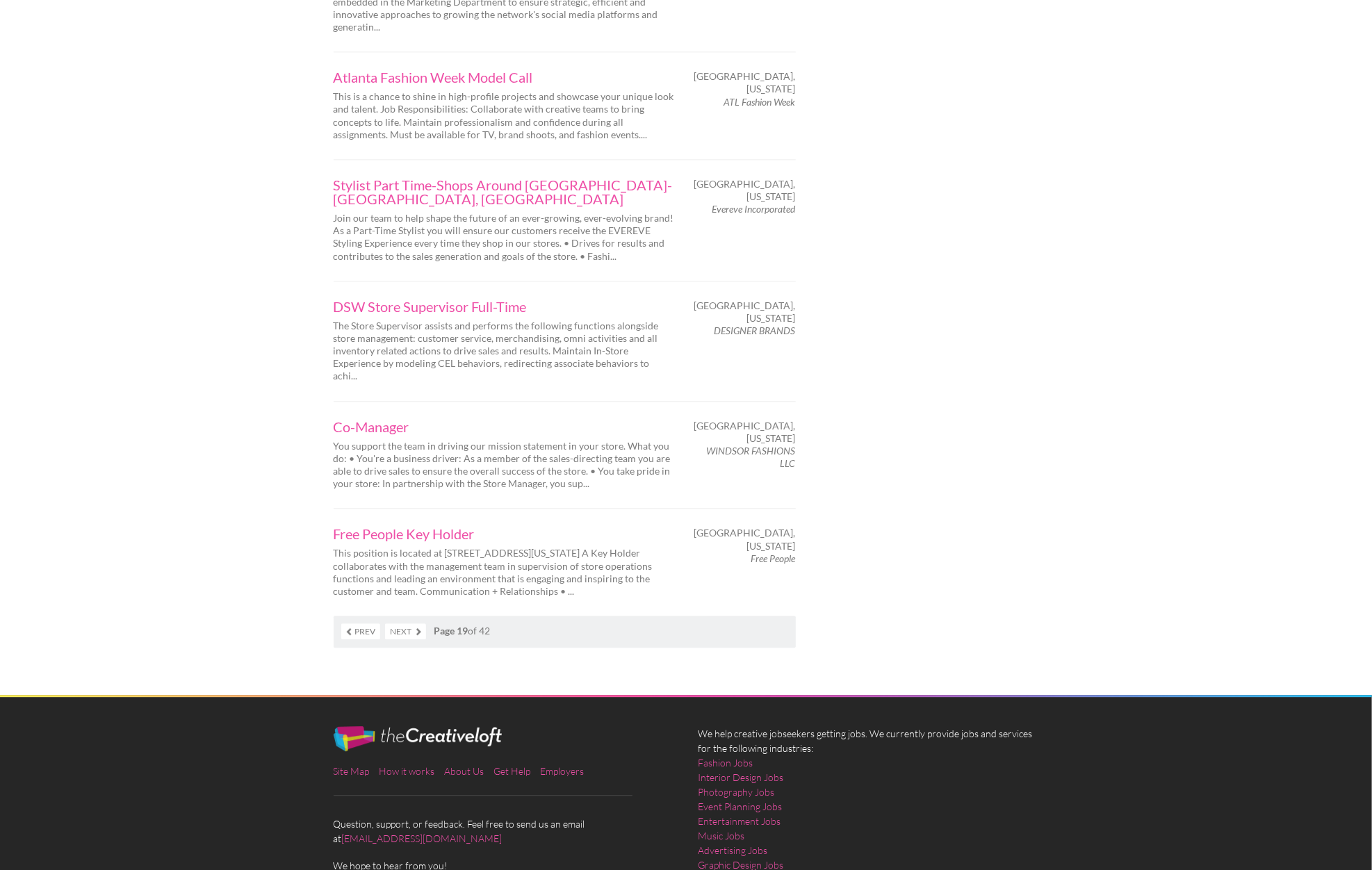
click at [416, 623] on link "Next" at bounding box center [405, 632] width 41 height 16
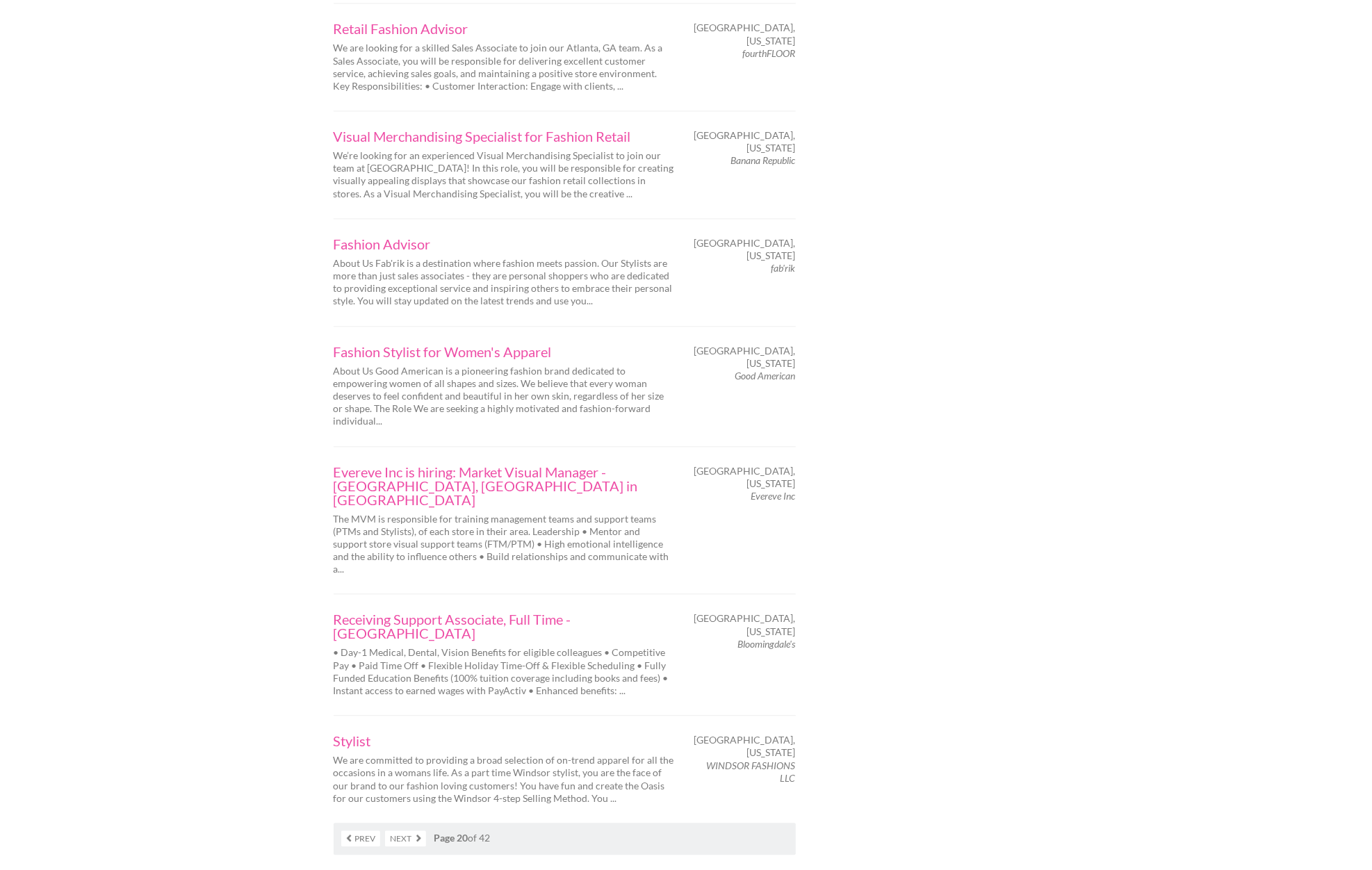
scroll to position [1879, 0]
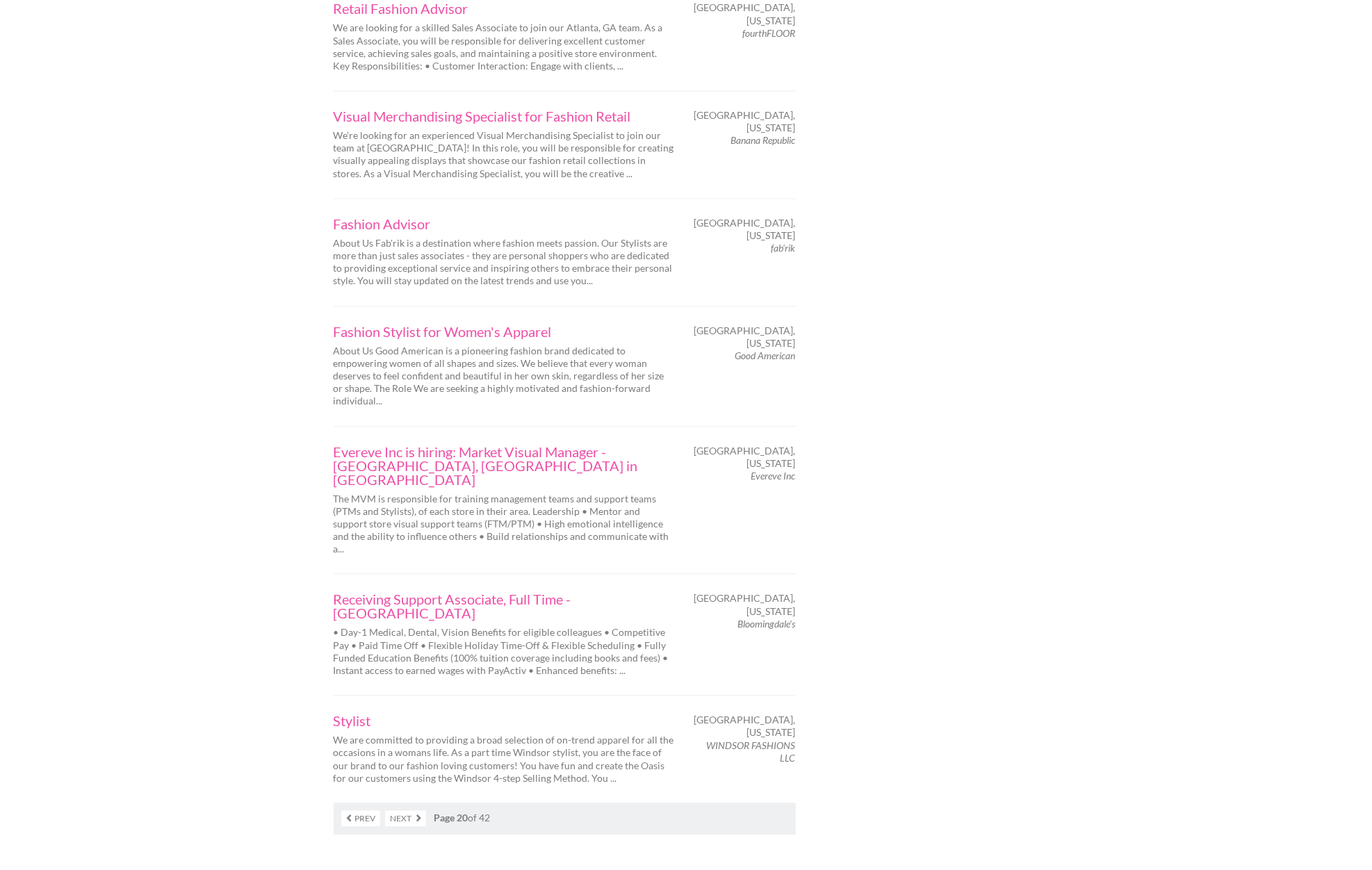
click at [422, 810] on link "Next" at bounding box center [405, 818] width 41 height 16
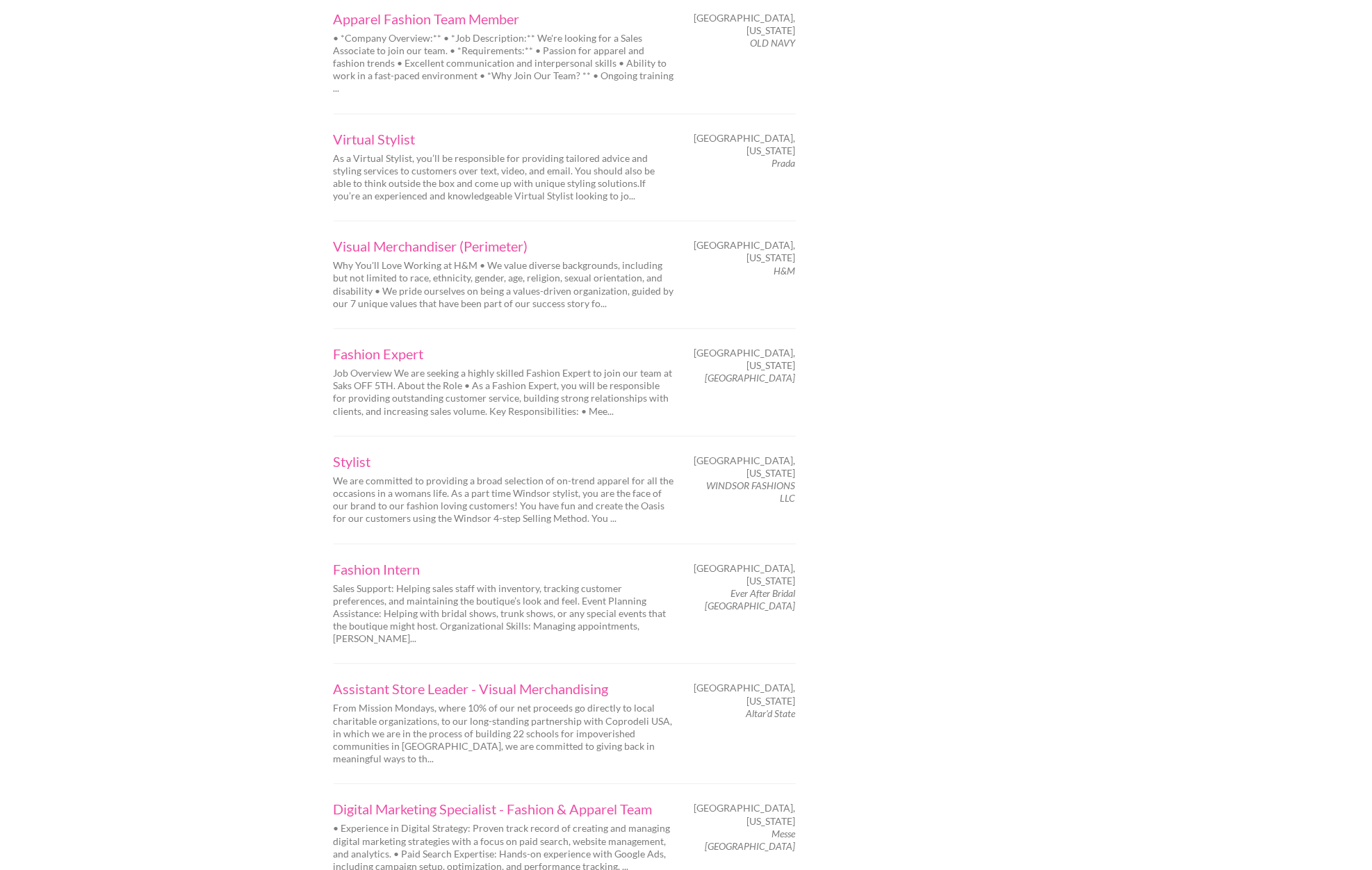
scroll to position [1815, 0]
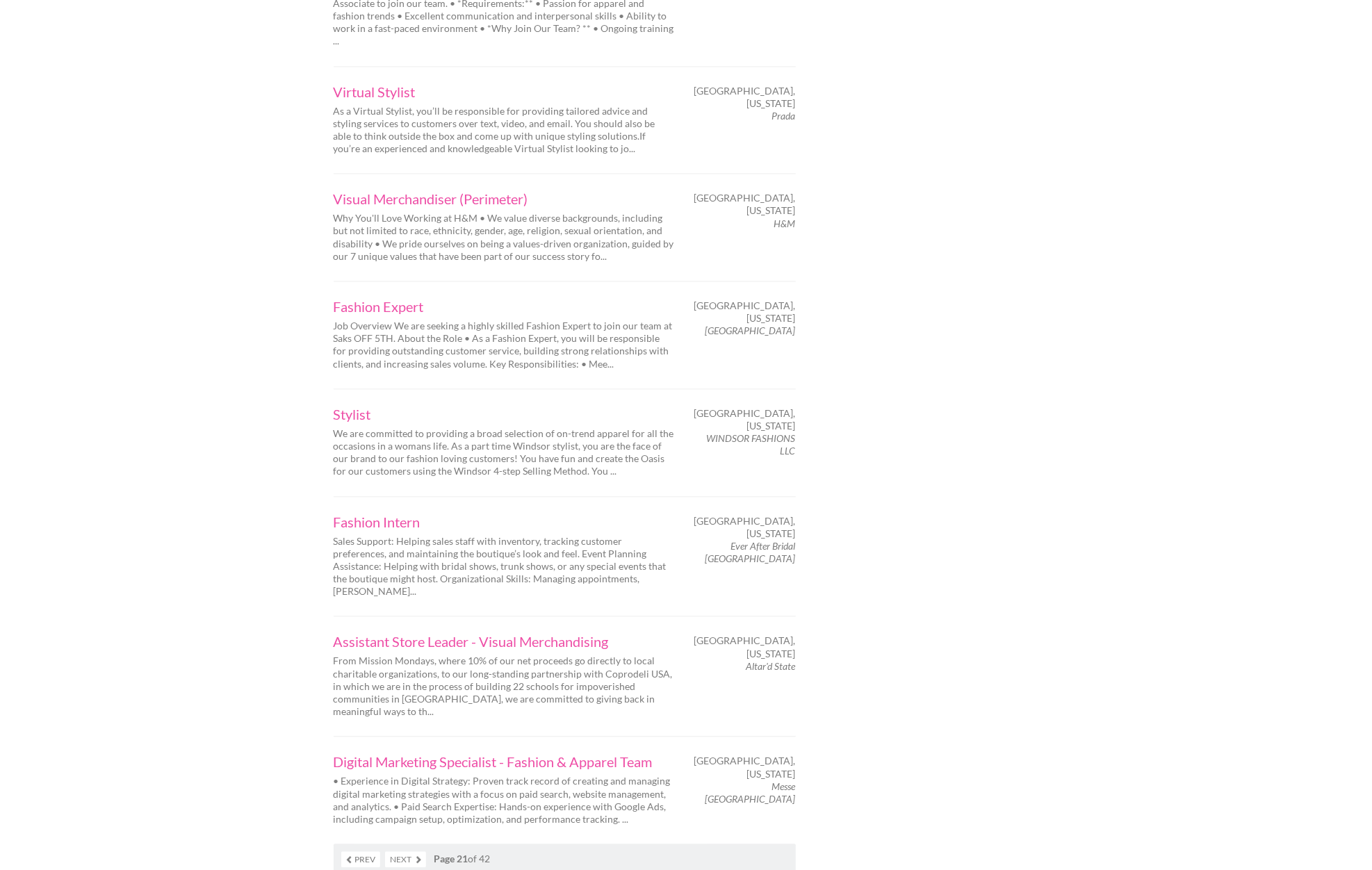
click at [363, 851] on link "Prev" at bounding box center [361, 859] width 39 height 16
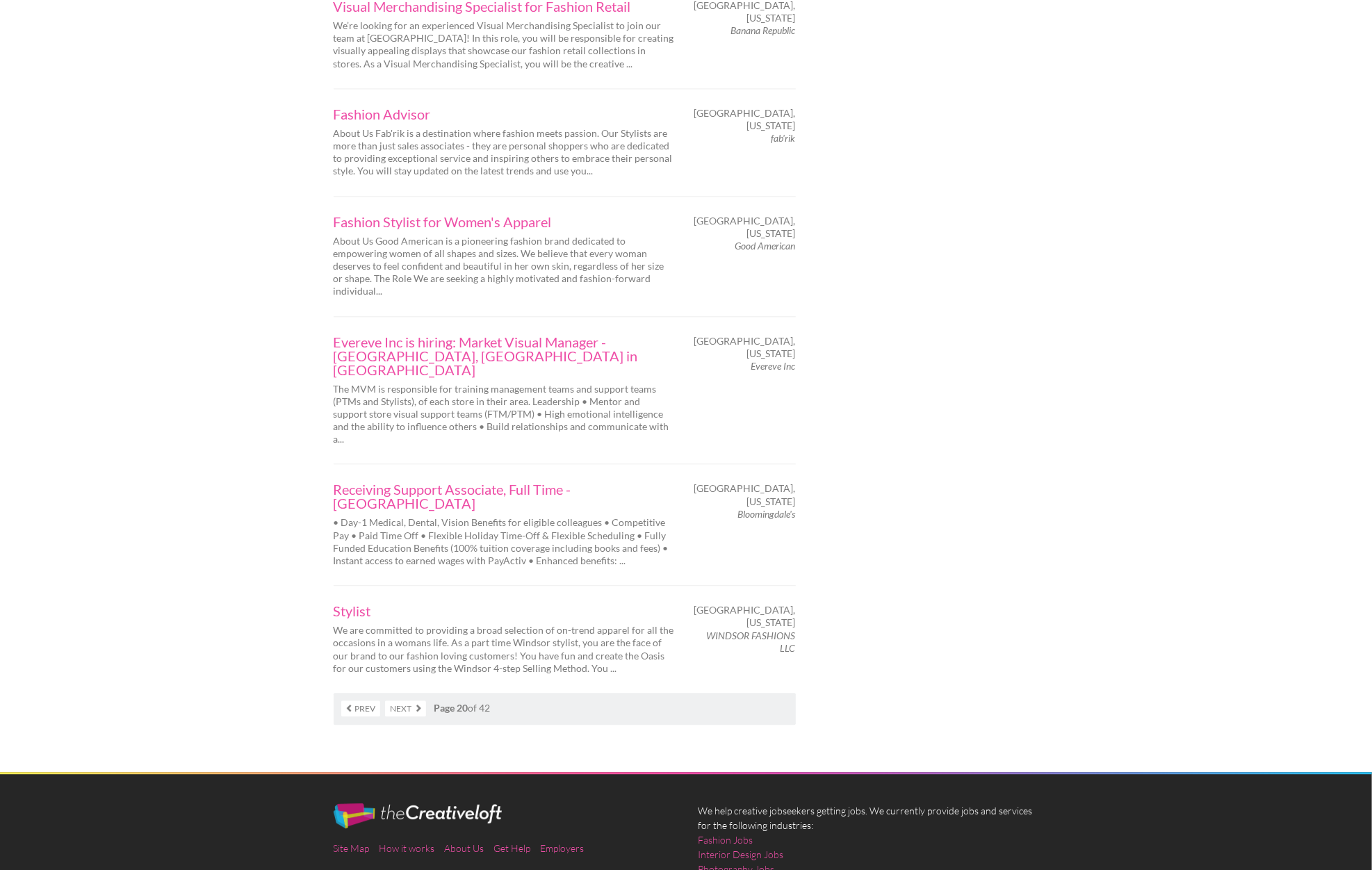
scroll to position [2008, 0]
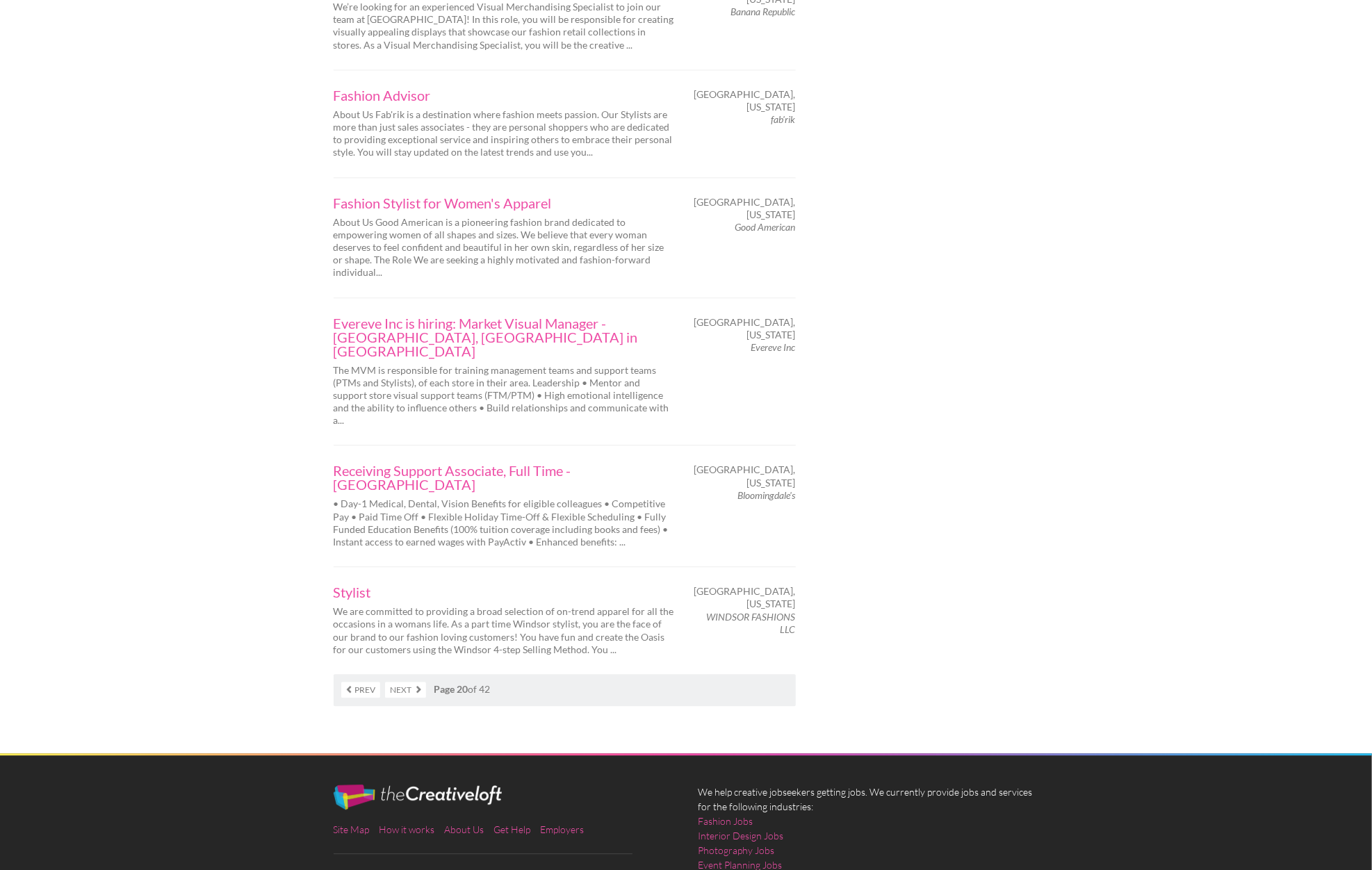
click at [361, 682] on link "Prev" at bounding box center [361, 690] width 39 height 16
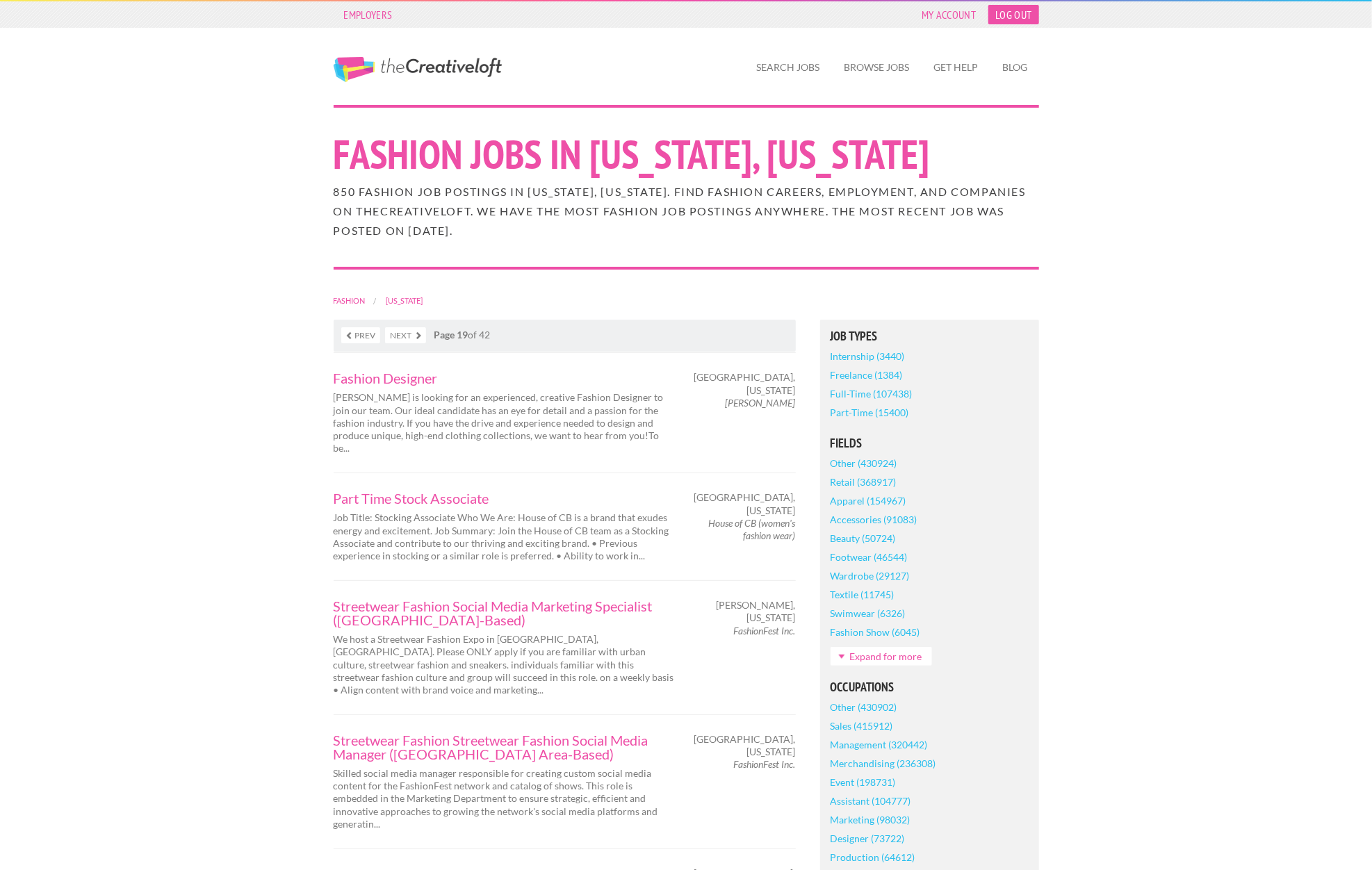
click at [1012, 11] on link "Log Out" at bounding box center [1013, 14] width 50 height 19
